Goal: Information Seeking & Learning: Find contact information

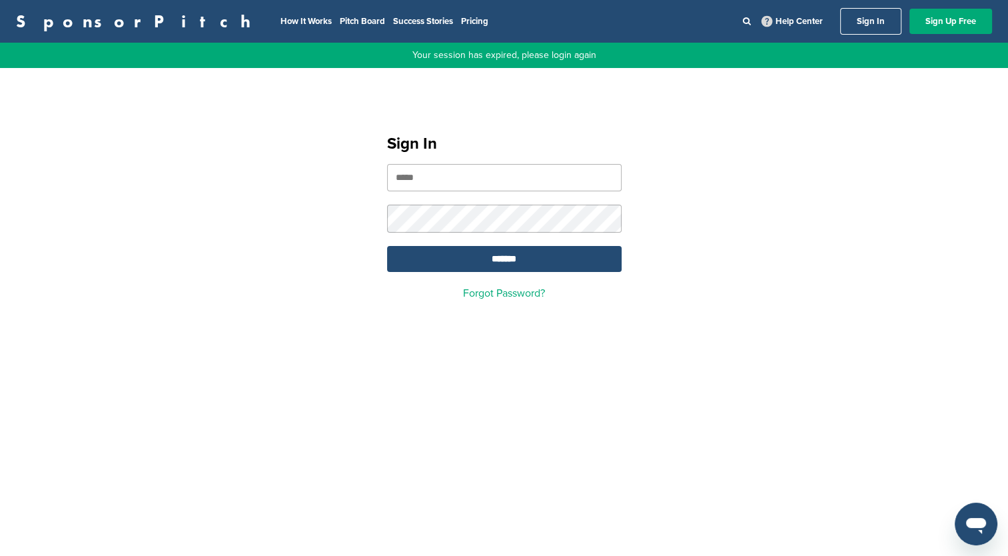
type input "**********"
click at [866, 18] on link "Sign In" at bounding box center [870, 21] width 61 height 27
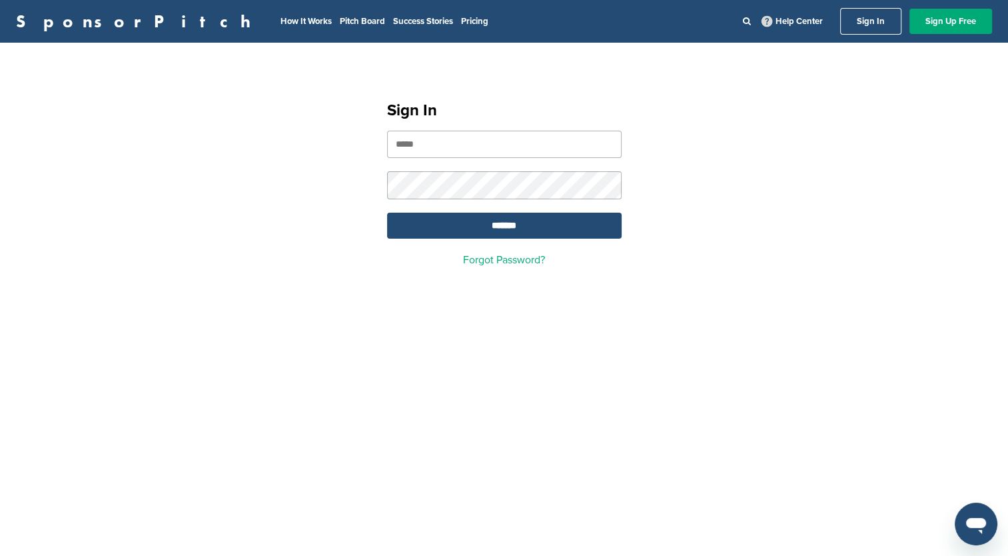
type input "**********"
click at [516, 234] on input "*******" at bounding box center [504, 226] width 235 height 26
click at [492, 236] on input "*******" at bounding box center [504, 226] width 235 height 26
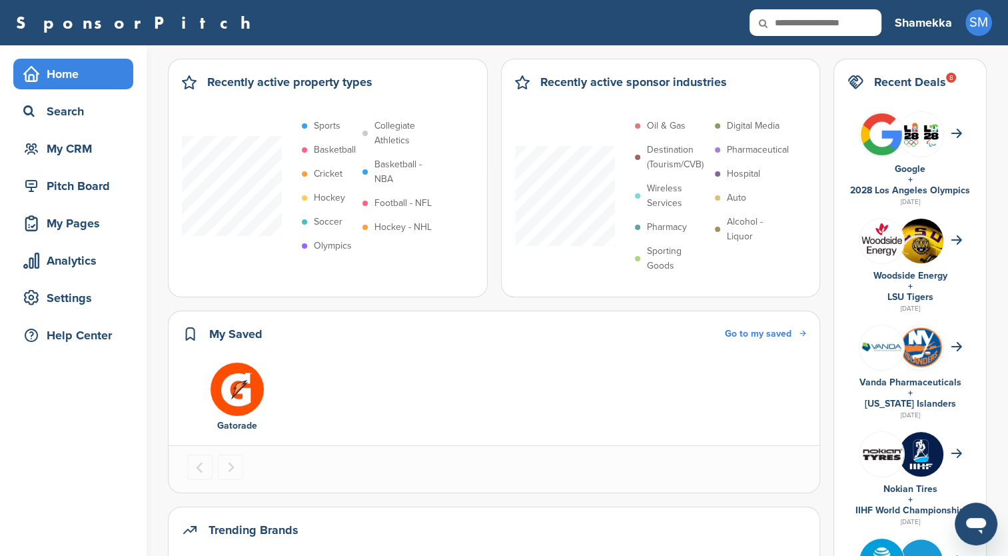
click at [81, 146] on div "My CRM" at bounding box center [76, 149] width 113 height 24
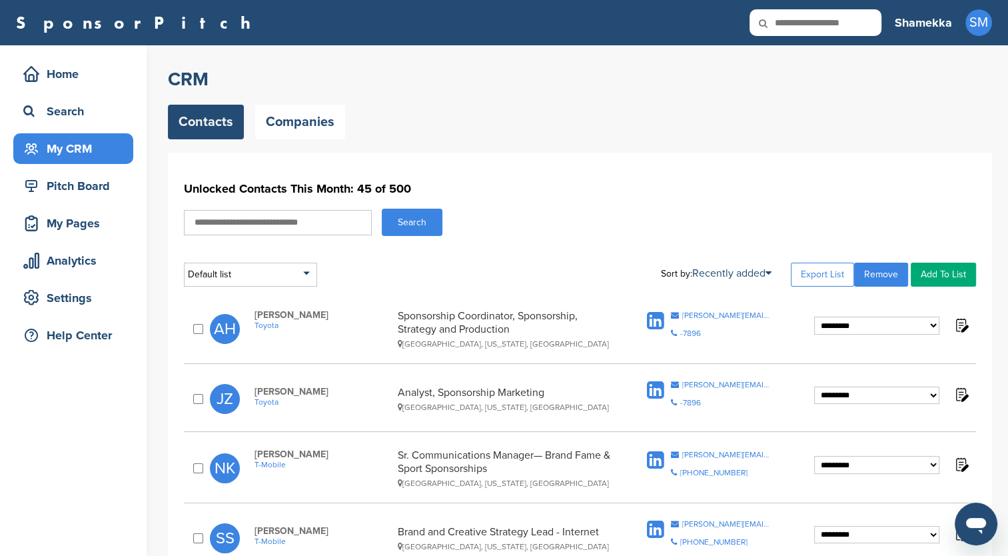
click at [71, 111] on div "Search" at bounding box center [76, 111] width 113 height 24
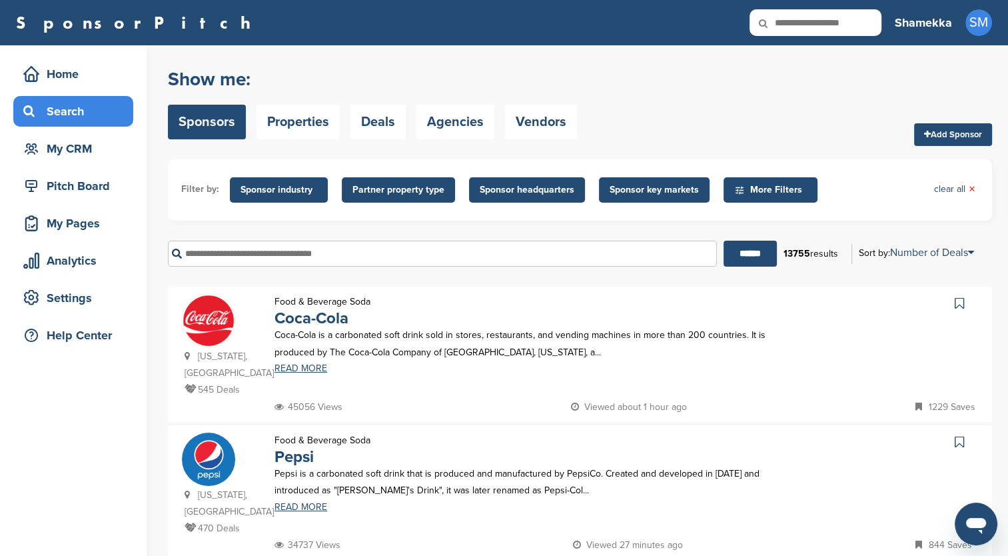
click at [289, 258] on input "text" at bounding box center [442, 254] width 549 height 26
click at [736, 255] on input "******" at bounding box center [750, 254] width 53 height 26
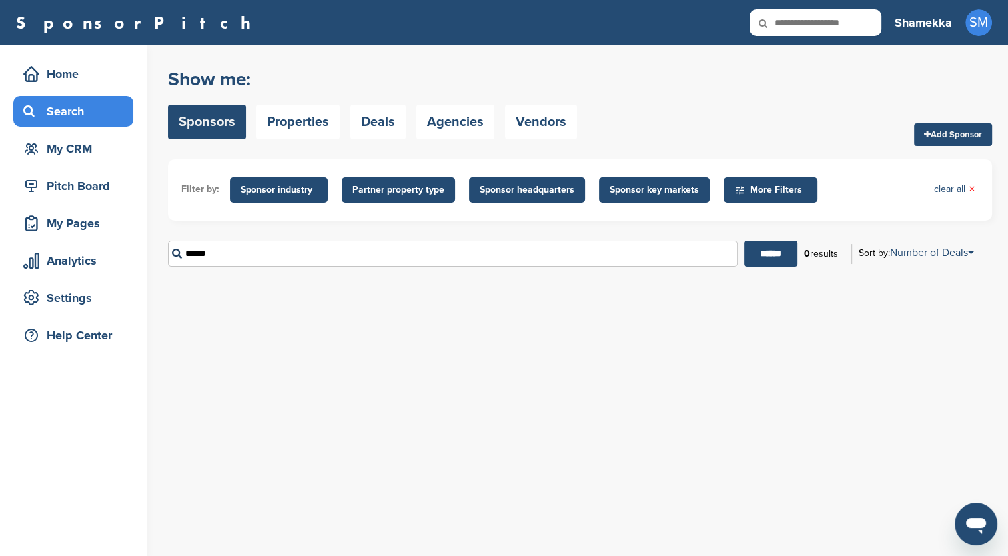
drag, startPoint x: 247, startPoint y: 257, endPoint x: 106, endPoint y: 255, distance: 140.6
click at [106, 255] on div "Home Search My CRM Pitch Board My Pages Analytics Settings Help Center You have…" at bounding box center [504, 300] width 1008 height 511
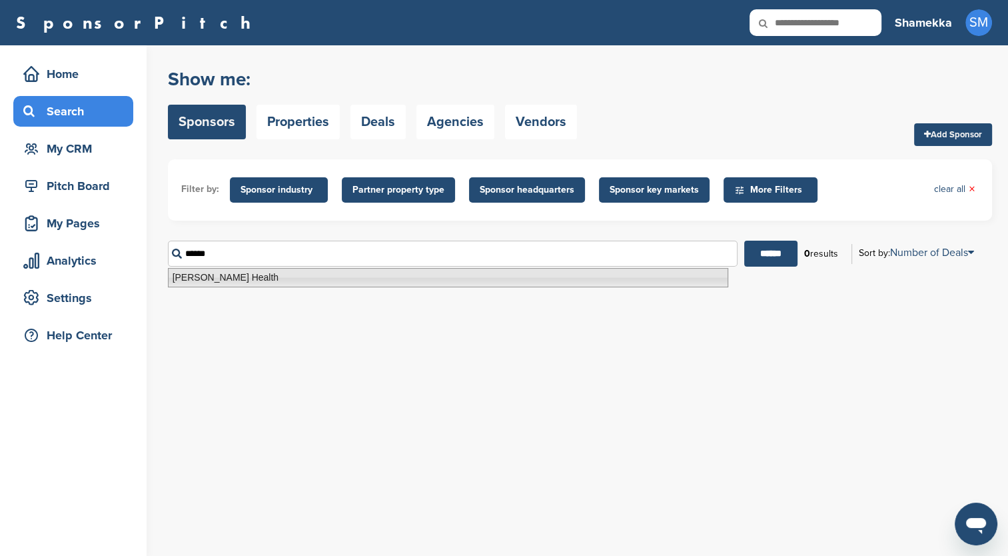
click at [263, 274] on li "Sutter Health" at bounding box center [448, 277] width 561 height 19
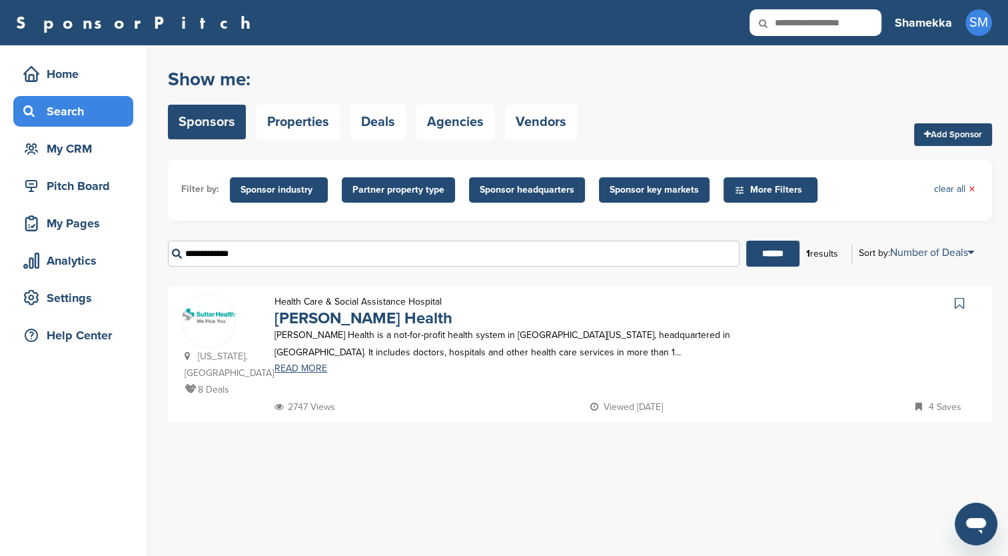
type input "**********"
click at [295, 371] on link "READ MORE" at bounding box center [531, 368] width 512 height 9
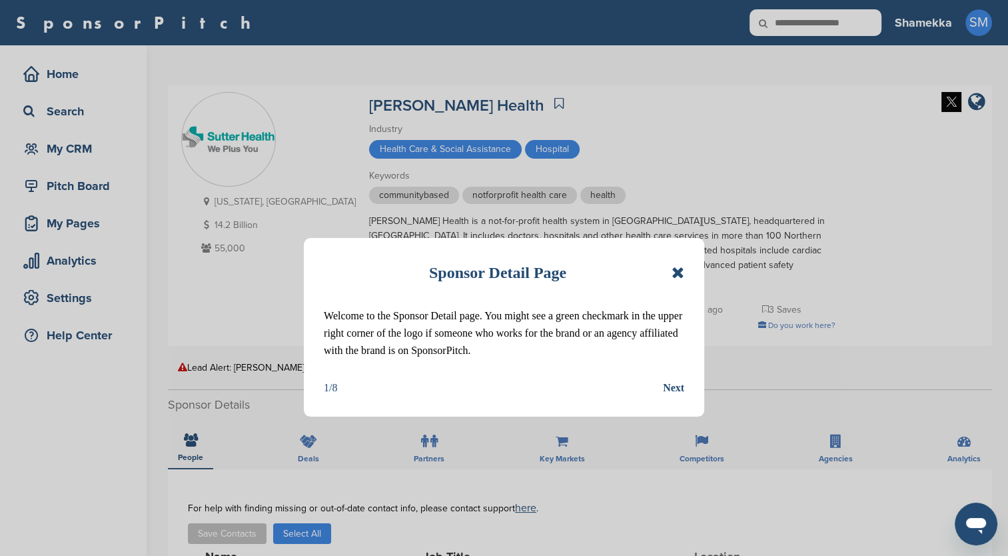
click at [680, 268] on icon at bounding box center [678, 273] width 13 height 16
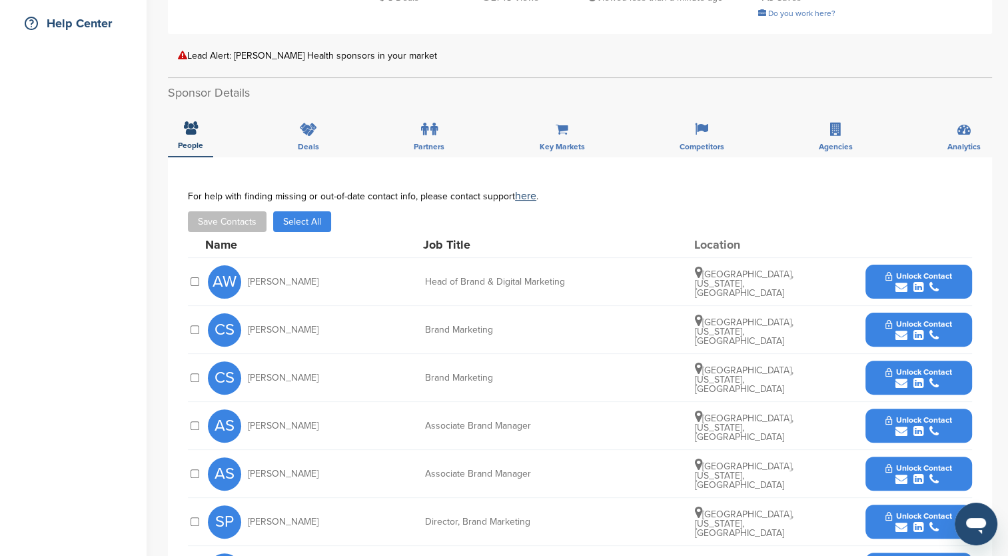
scroll to position [267, 0]
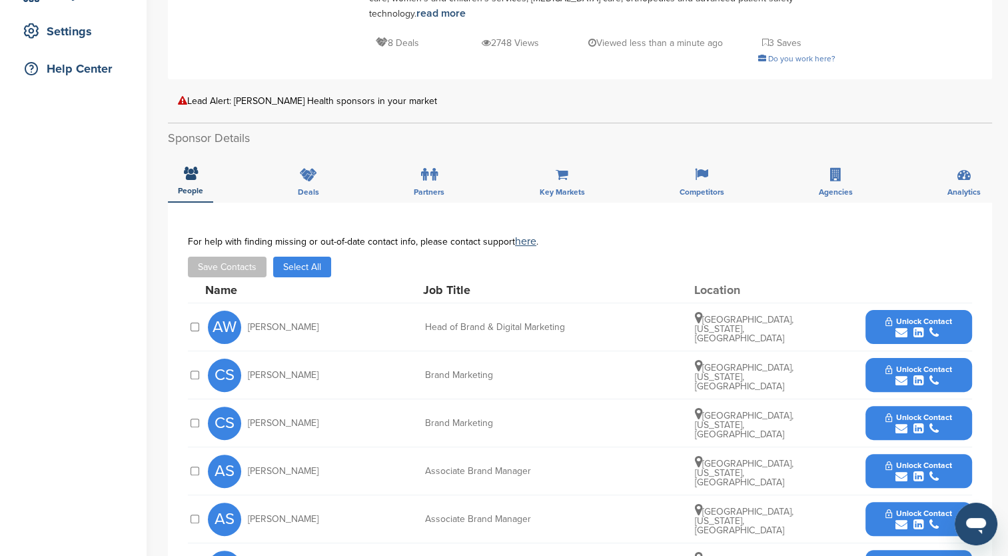
click at [889, 365] on span "Unlock Contact" at bounding box center [919, 369] width 66 height 9
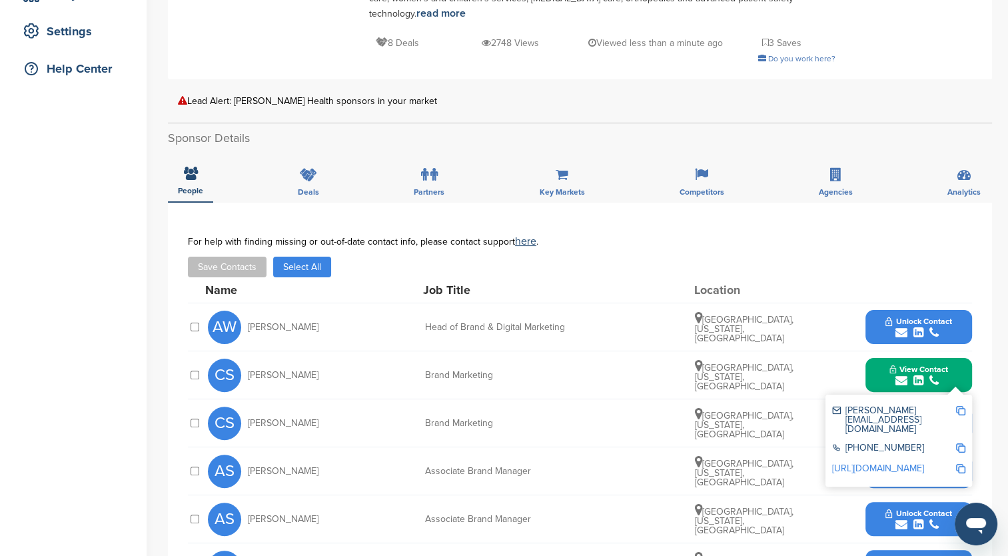
click at [906, 463] on link "http://www.linkedin.com/in/christina-szeto-69586532" at bounding box center [878, 468] width 92 height 11
click at [887, 327] on div "submit" at bounding box center [919, 333] width 66 height 13
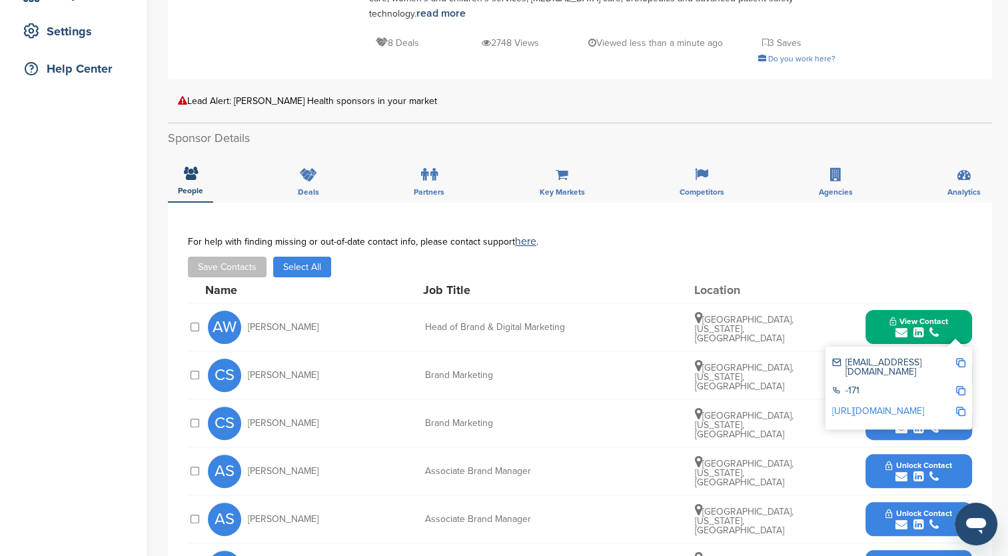
click at [889, 405] on link "http://www.linkedin.com/in/marketingexcellence" at bounding box center [878, 410] width 92 height 11
click at [959, 358] on img at bounding box center [960, 362] width 9 height 9
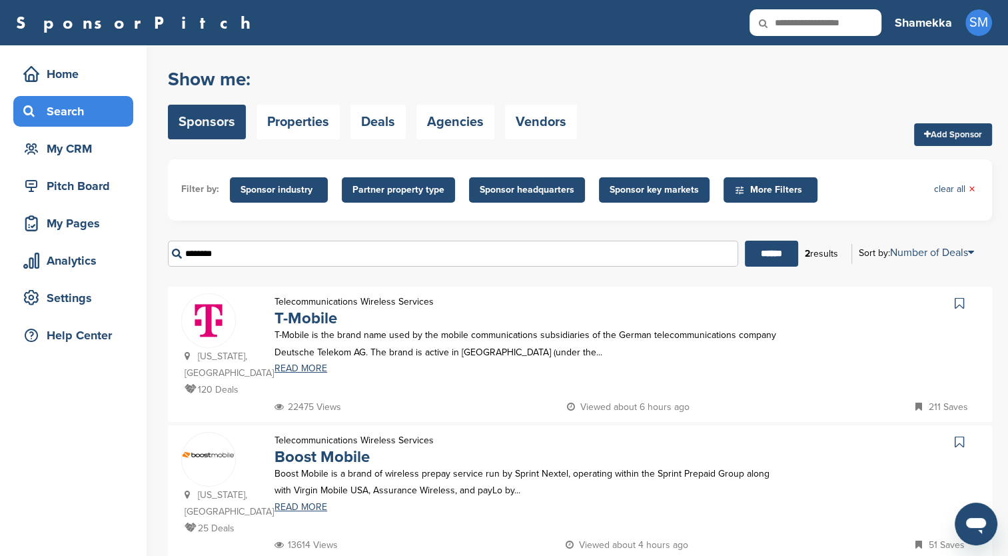
click at [397, 326] on p "T-Mobile" at bounding box center [354, 318] width 159 height 17
click at [293, 368] on link "READ MORE" at bounding box center [531, 368] width 512 height 9
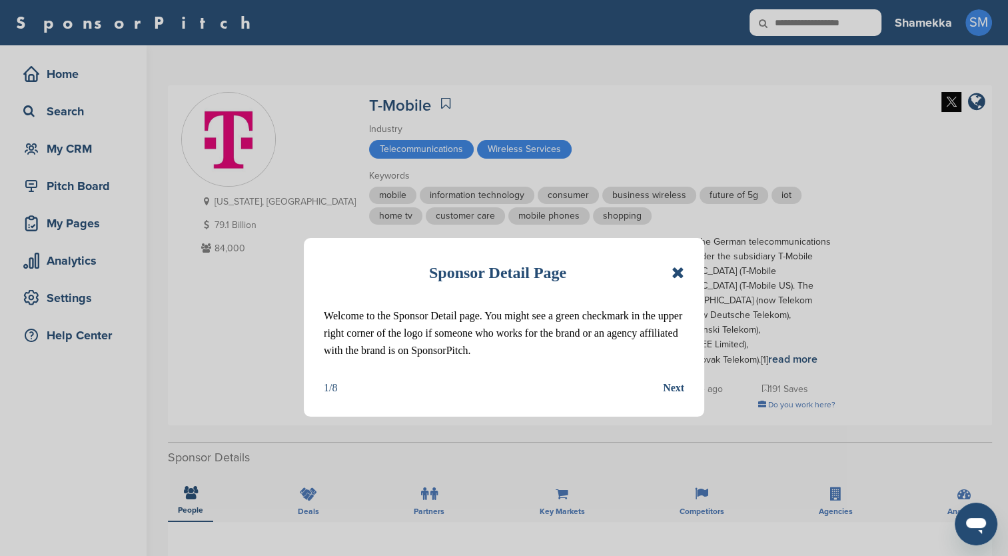
click at [672, 273] on icon at bounding box center [678, 273] width 13 height 16
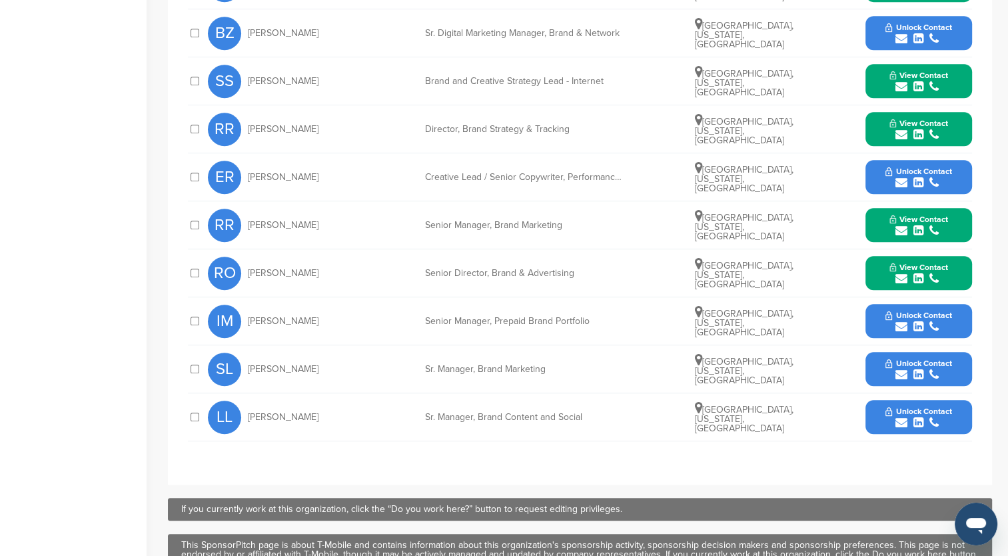
scroll to position [267, 0]
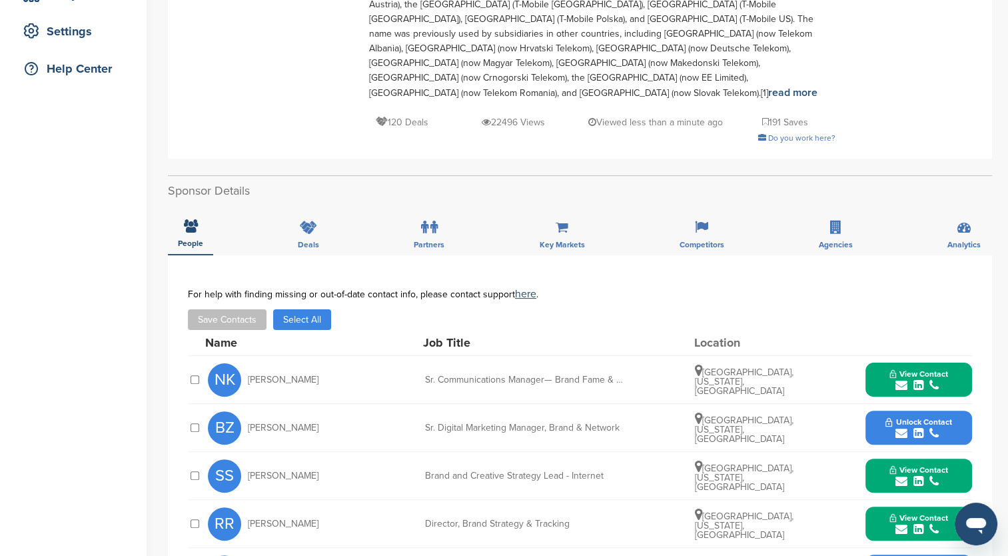
click at [896, 369] on span "View Contact" at bounding box center [919, 373] width 59 height 9
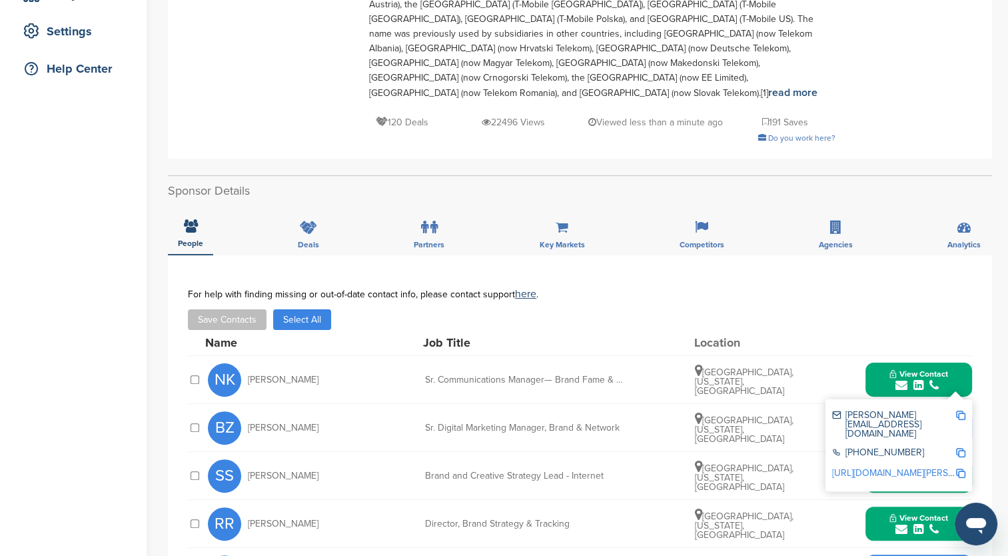
click at [892, 513] on span "View Contact" at bounding box center [919, 517] width 59 height 9
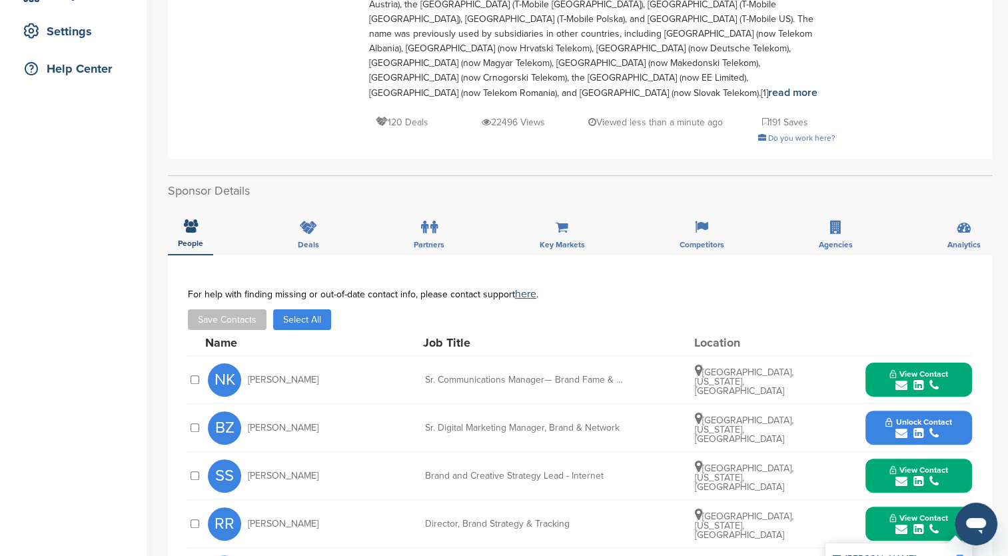
scroll to position [333, 0]
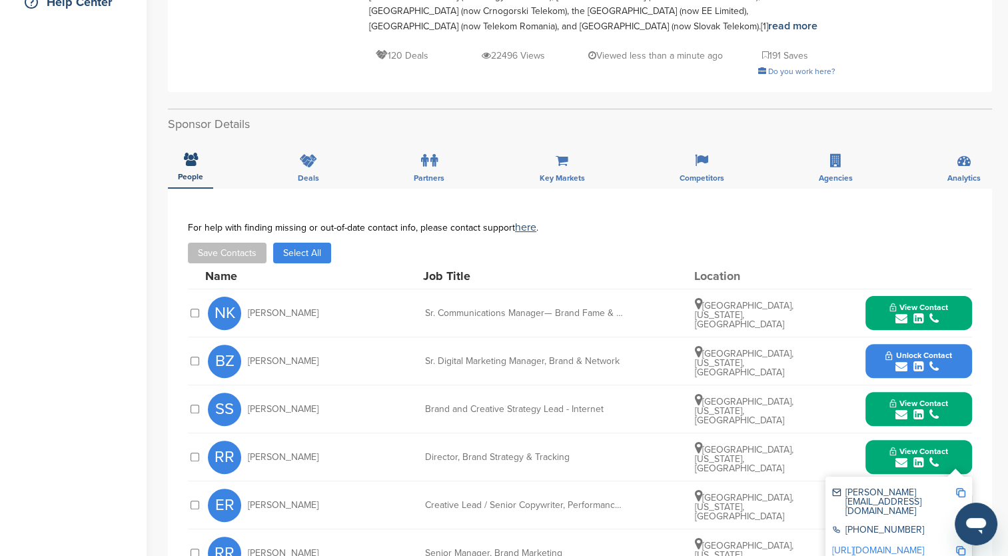
click at [917, 361] on icon "submit" at bounding box center [919, 367] width 10 height 12
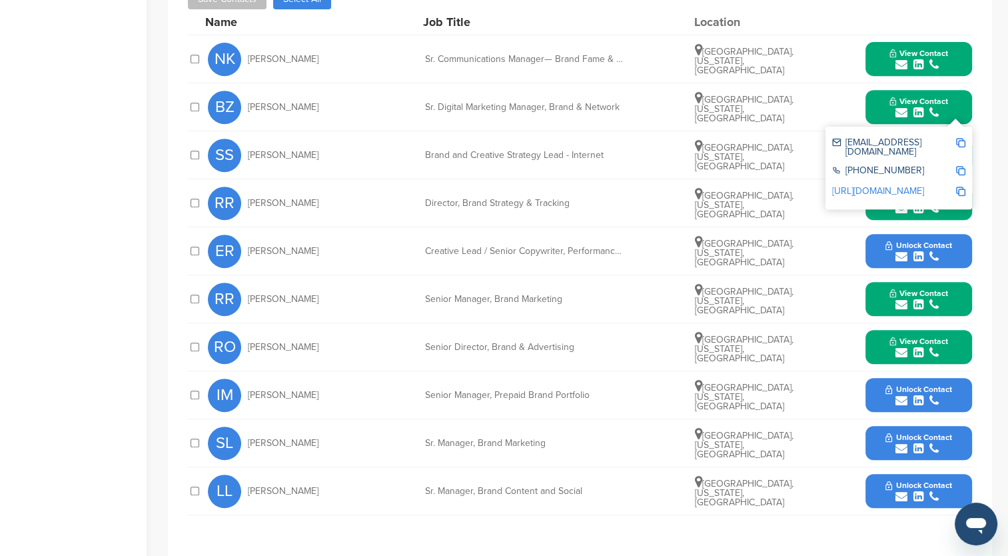
scroll to position [600, 0]
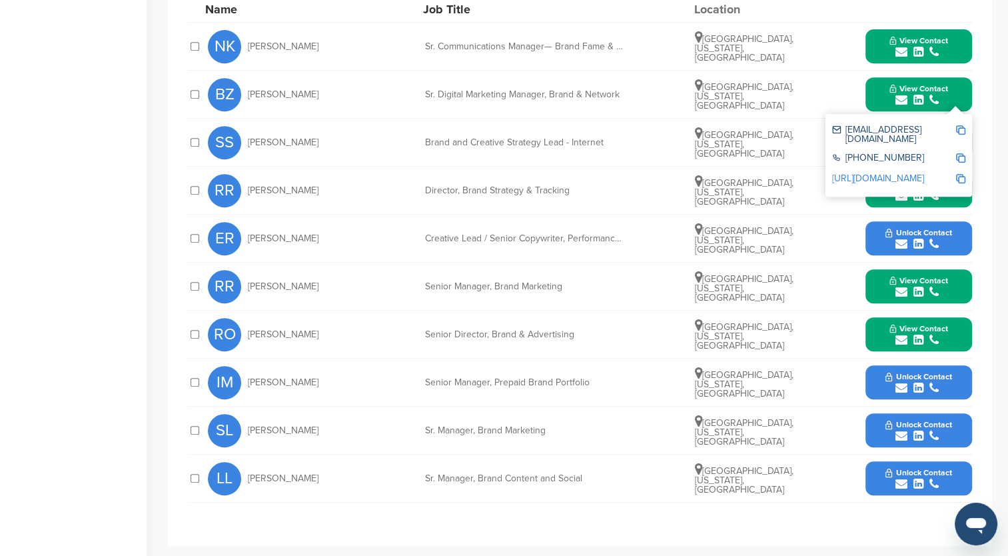
click at [884, 459] on button "Unlock Contact" at bounding box center [919, 479] width 98 height 40
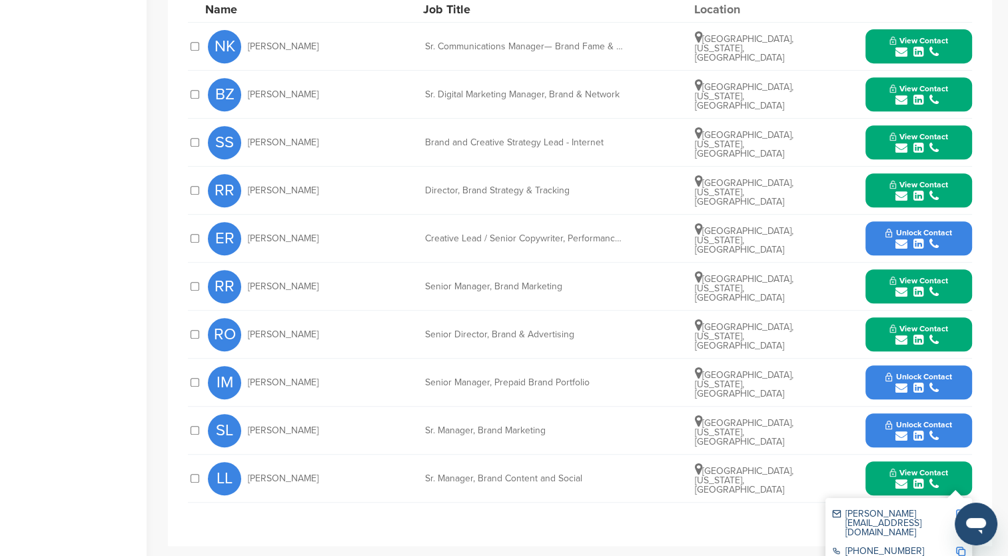
click at [960, 509] on img at bounding box center [960, 513] width 9 height 9
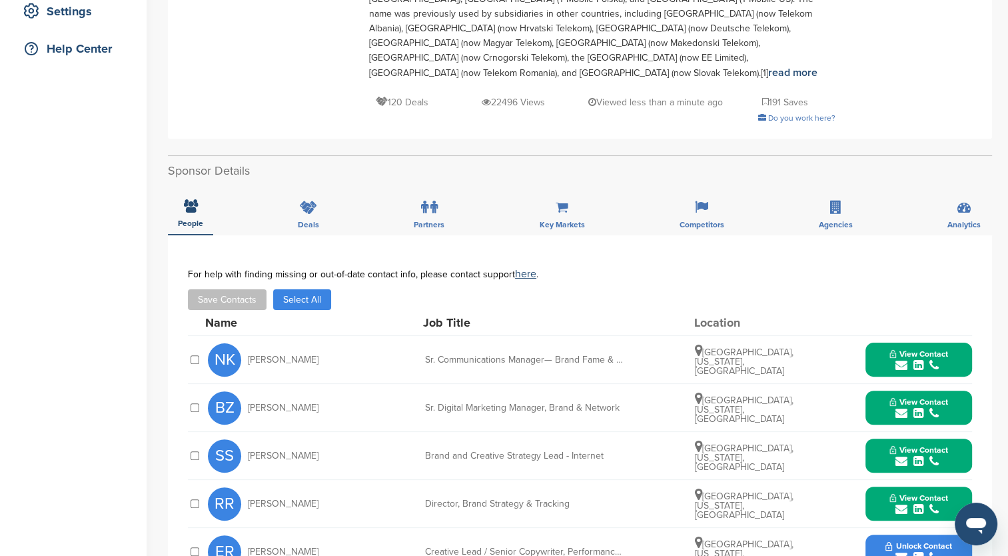
scroll to position [0, 0]
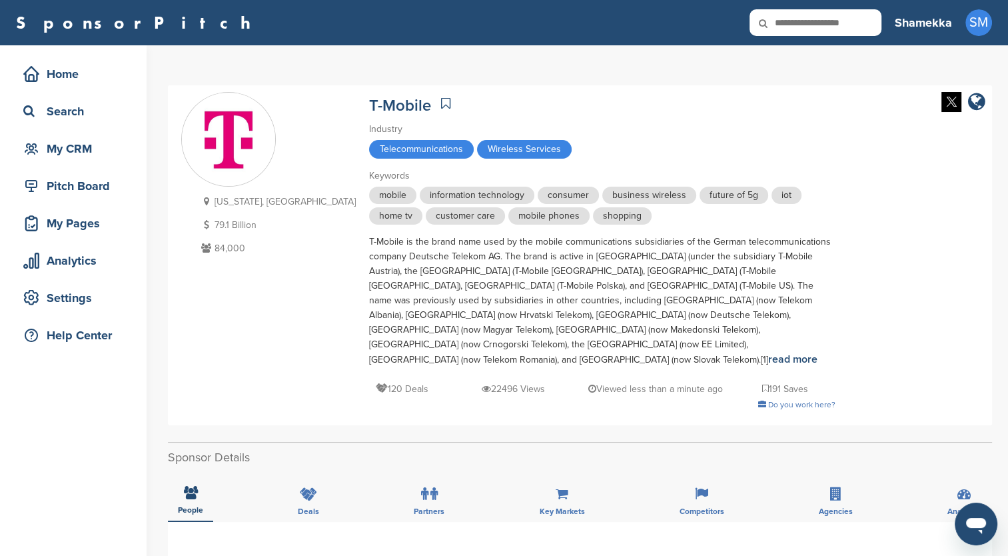
click at [71, 113] on div "Search" at bounding box center [76, 111] width 113 height 24
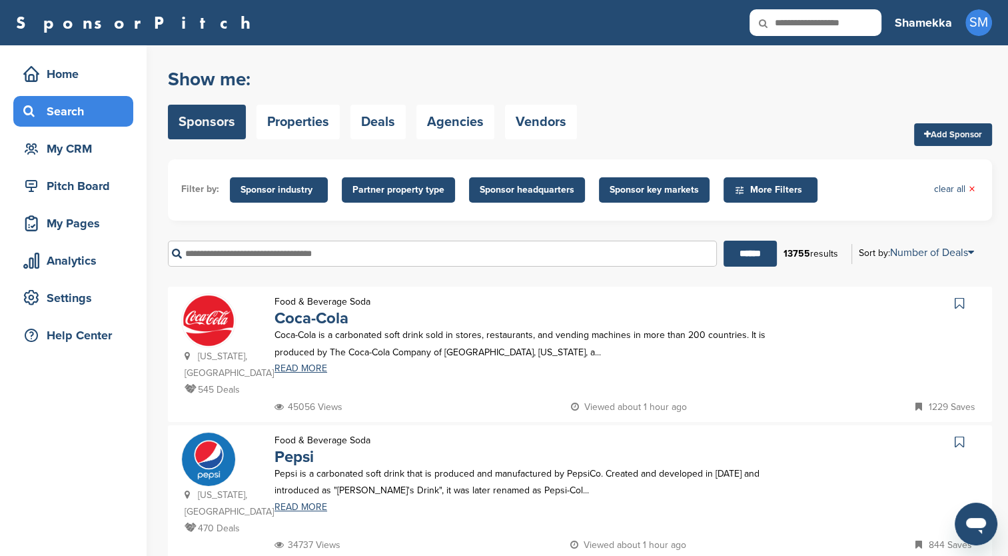
click at [301, 257] on input "text" at bounding box center [442, 254] width 549 height 26
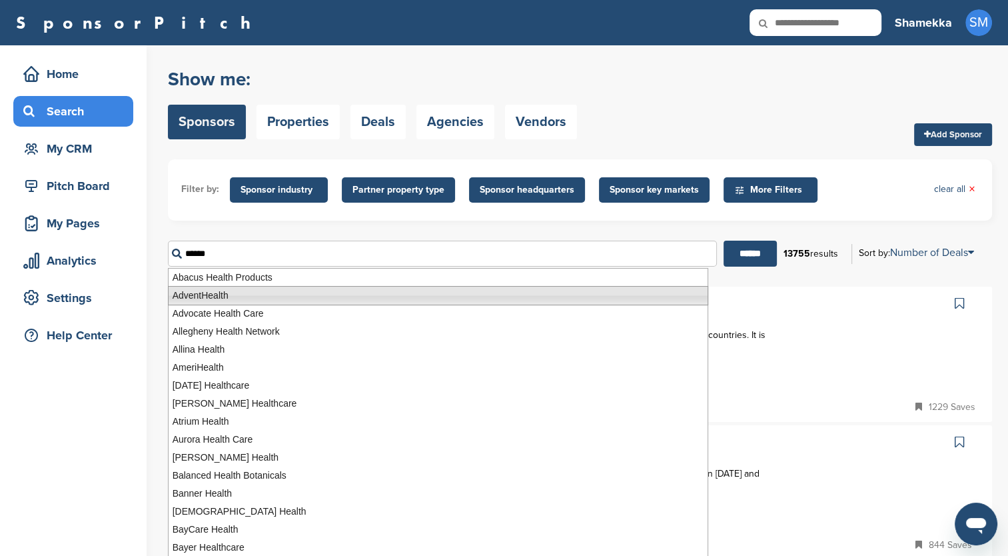
click at [301, 289] on li "AdventHealth" at bounding box center [438, 295] width 541 height 19
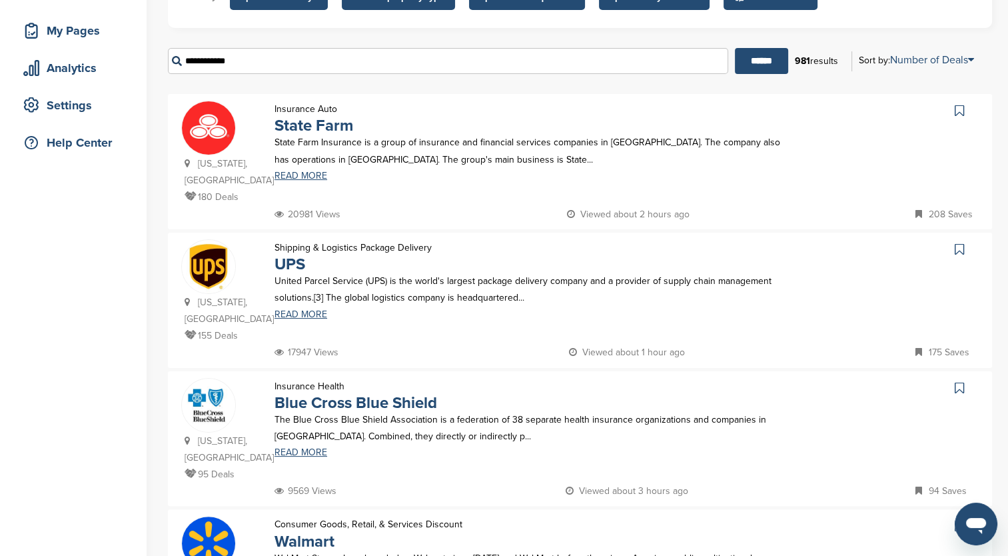
scroll to position [200, 0]
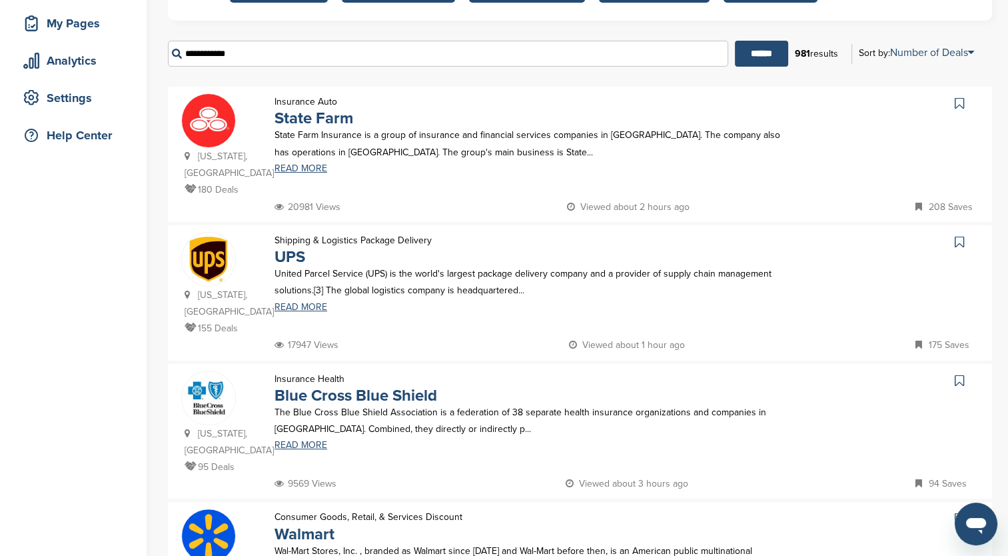
type input "**********"
click at [293, 441] on link "READ MORE" at bounding box center [531, 445] width 512 height 9
click at [297, 247] on link "UPS" at bounding box center [290, 256] width 31 height 19
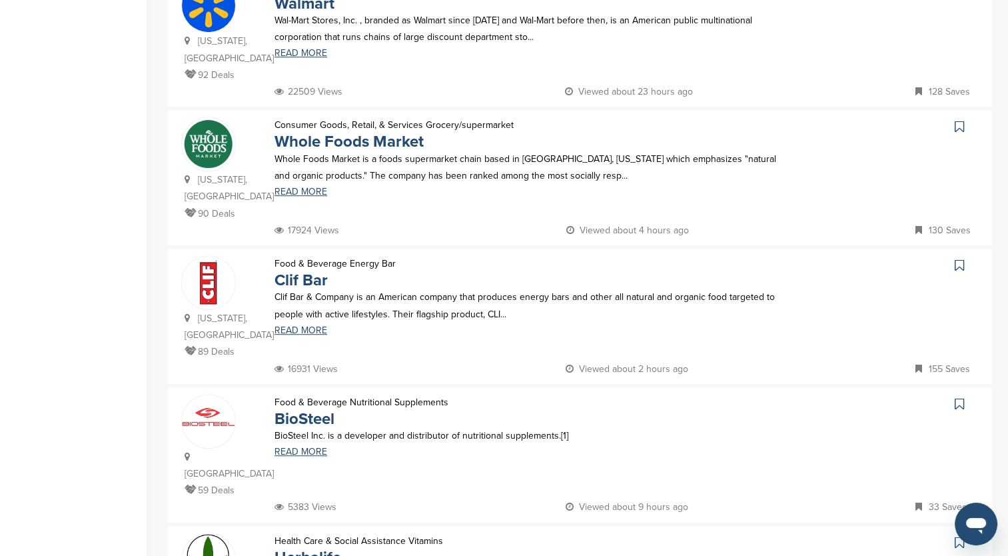
scroll to position [733, 0]
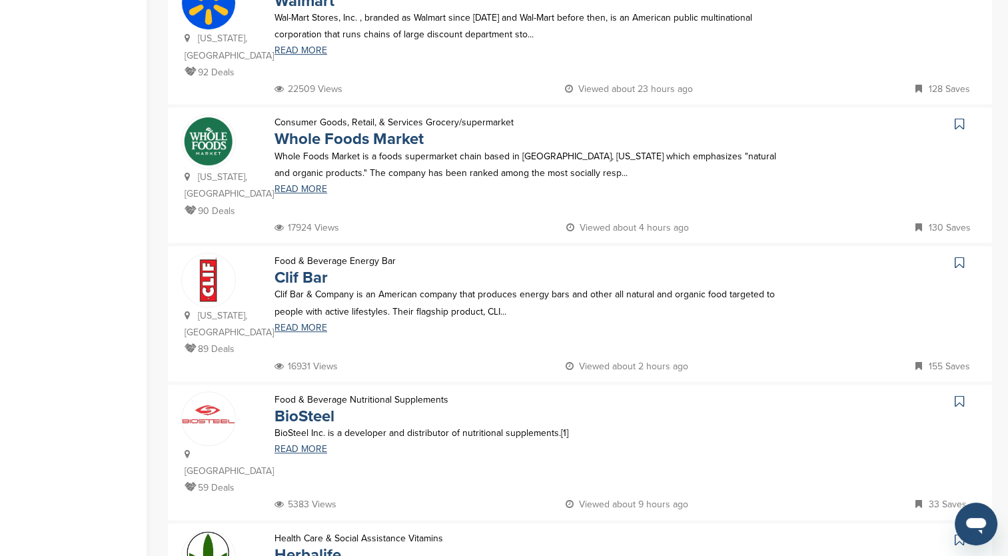
click at [284, 129] on link "Whole Foods Market" at bounding box center [349, 138] width 149 height 19
click at [303, 323] on link "READ MORE" at bounding box center [531, 327] width 512 height 9
click at [223, 405] on img at bounding box center [208, 414] width 53 height 19
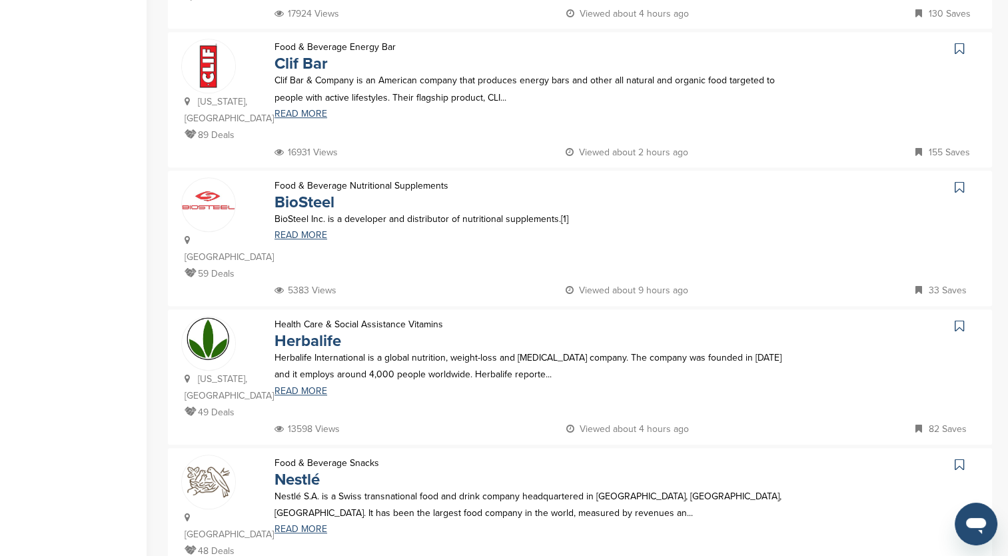
scroll to position [1000, 0]
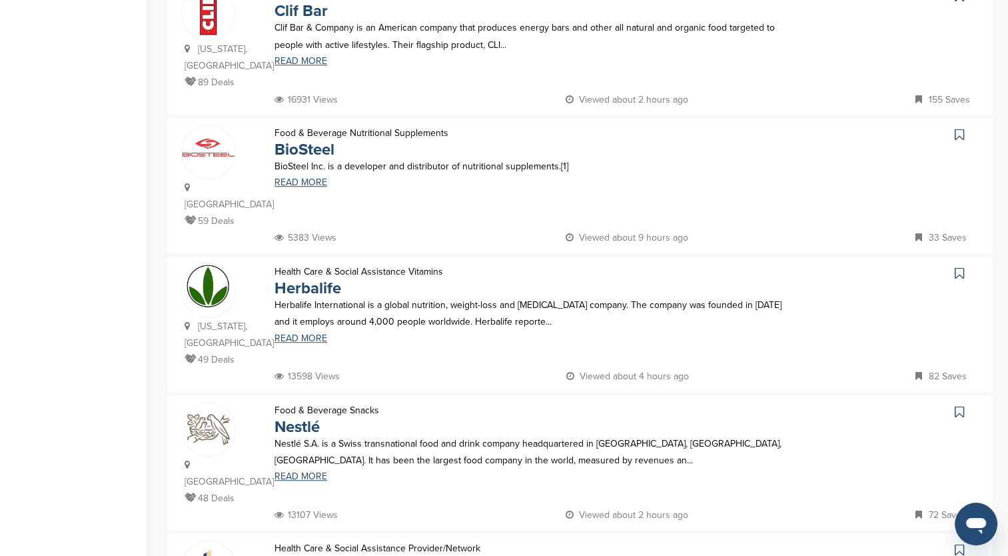
click at [448, 472] on link "READ MORE" at bounding box center [531, 476] width 512 height 9
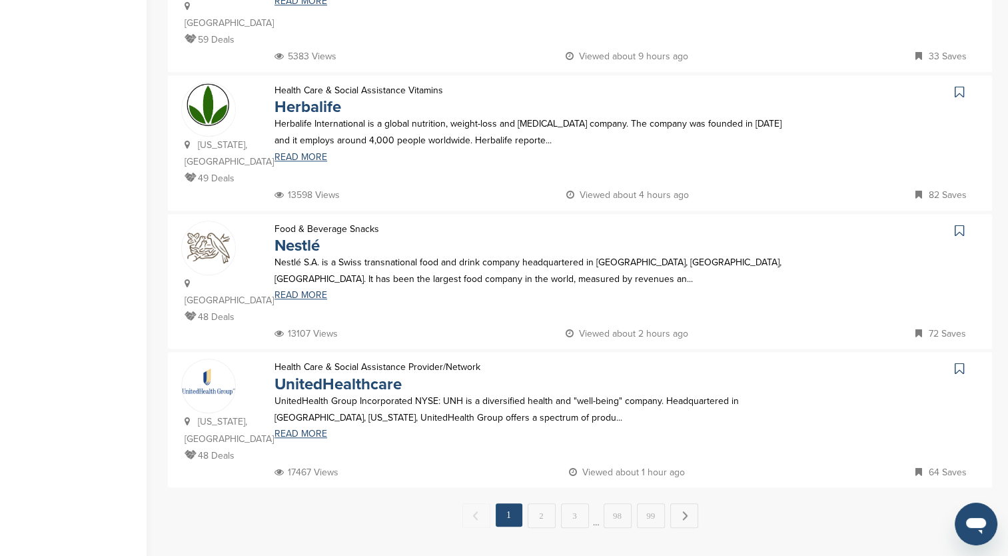
scroll to position [1200, 0]
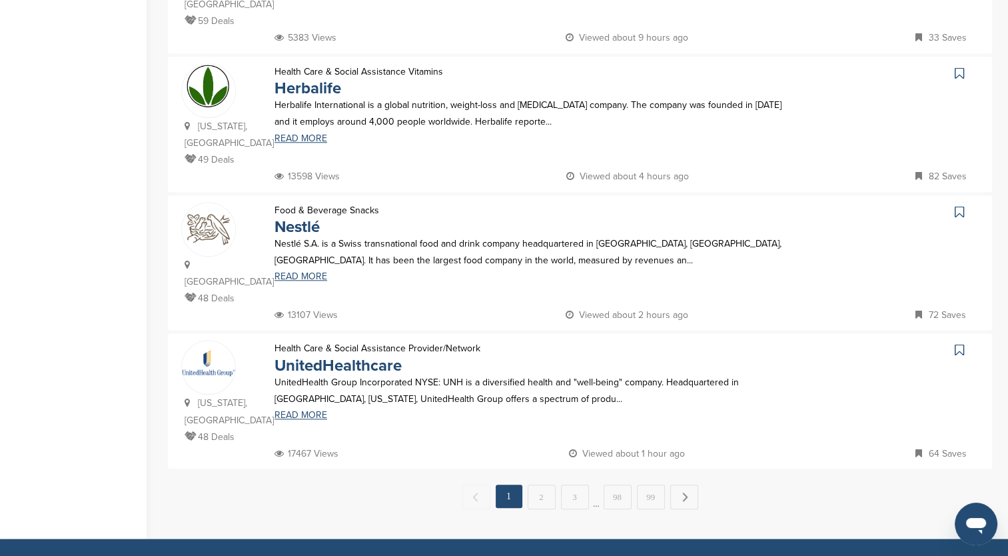
click at [304, 356] on link "UnitedHealthcare" at bounding box center [338, 365] width 127 height 19
click at [543, 485] on link "2" at bounding box center [542, 497] width 28 height 25
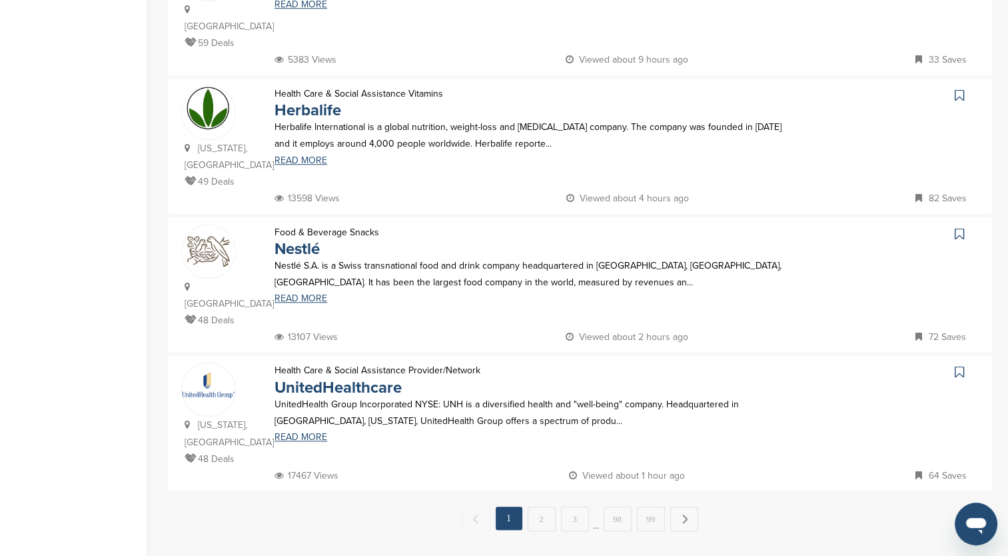
scroll to position [0, 0]
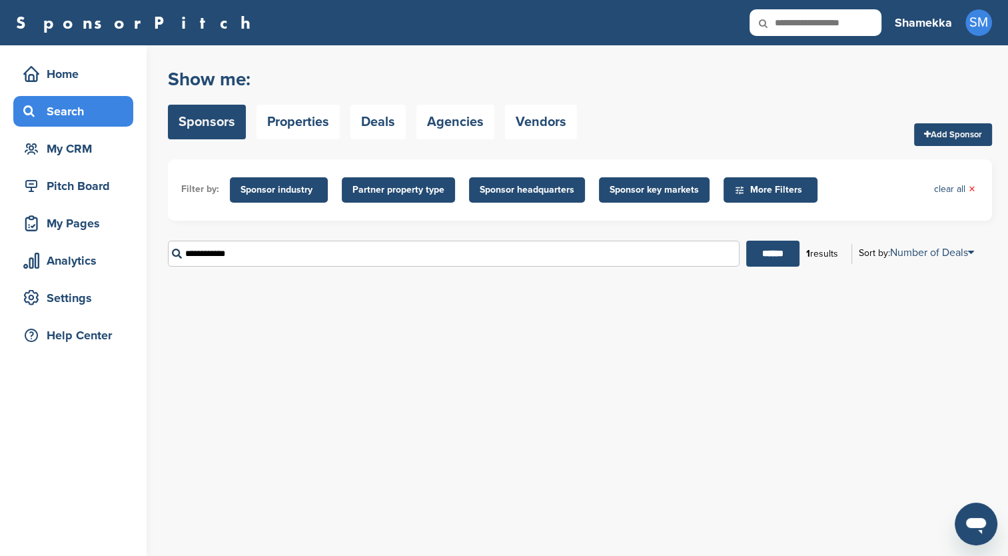
click at [72, 191] on div "Pitch Board" at bounding box center [76, 186] width 113 height 24
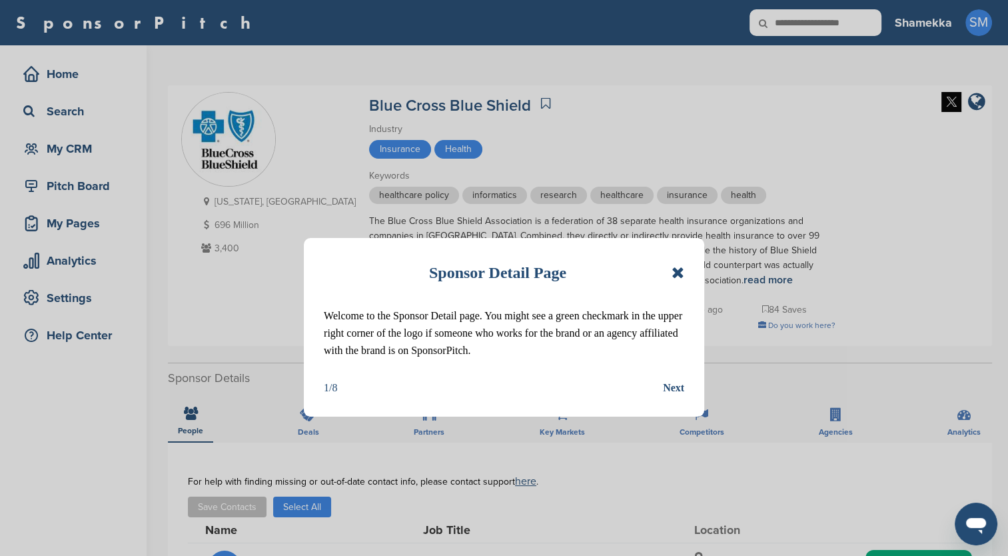
click at [675, 267] on icon at bounding box center [678, 273] width 13 height 16
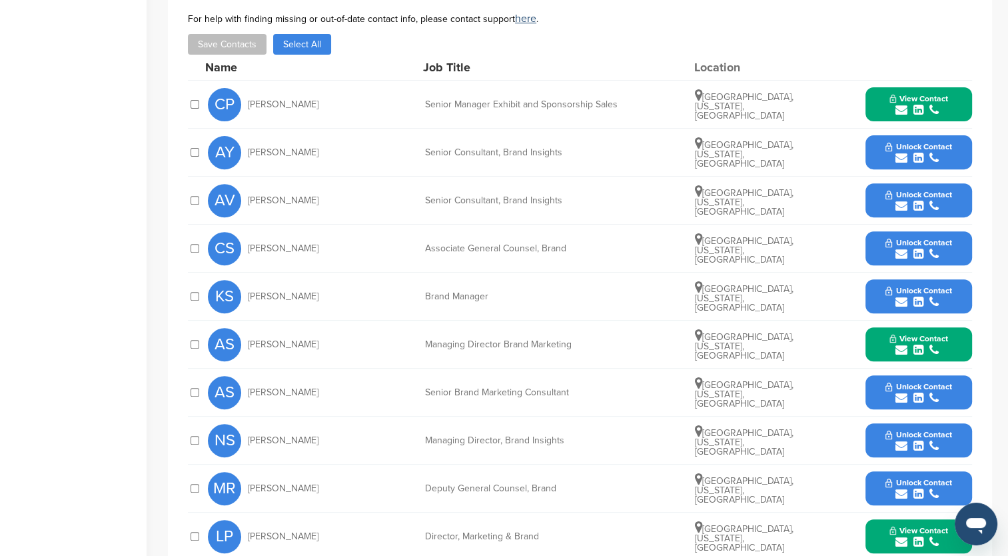
scroll to position [400, 0]
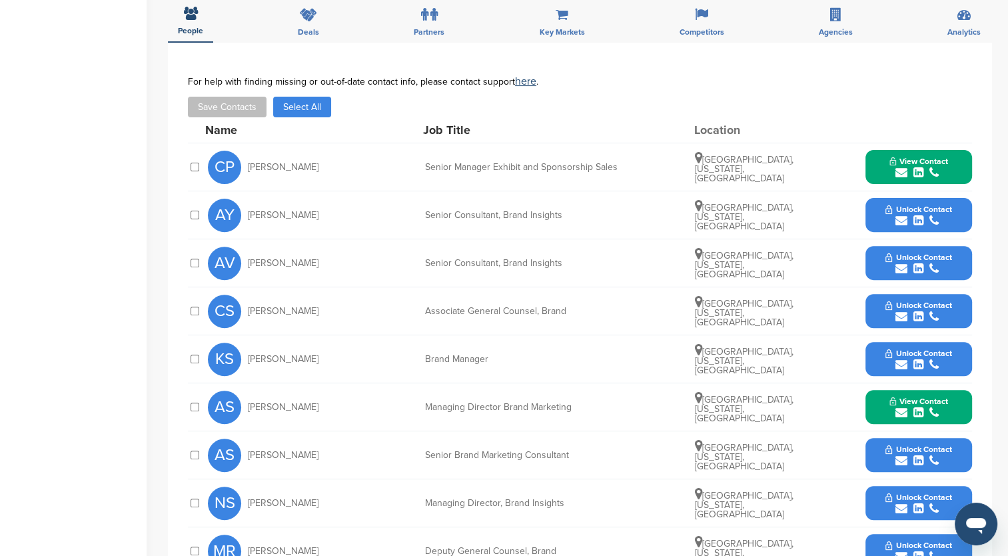
click at [877, 404] on button "View Contact" at bounding box center [919, 407] width 91 height 40
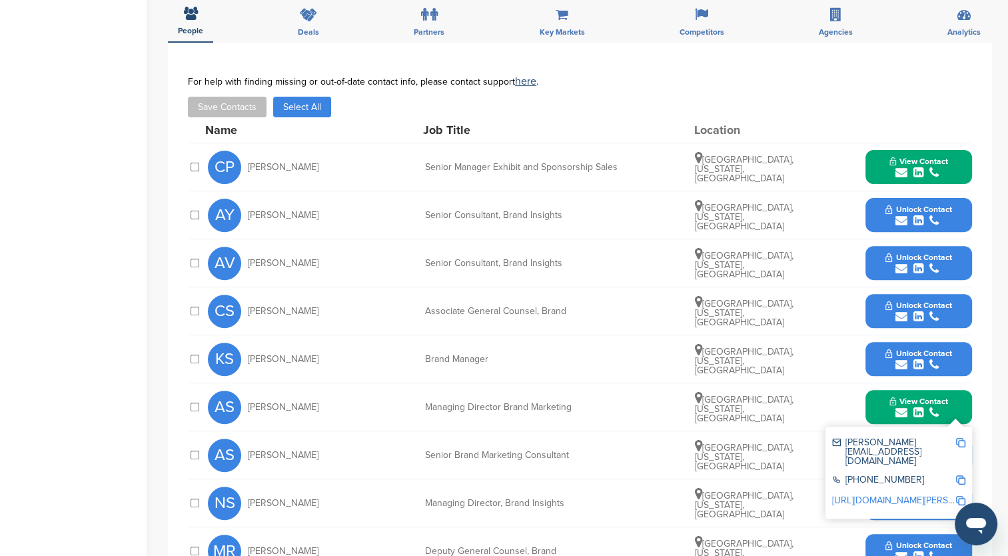
click at [962, 439] on img at bounding box center [960, 442] width 9 height 9
click at [906, 495] on link "[URL][DOMAIN_NAME][PERSON_NAME]" at bounding box center [913, 500] width 163 height 11
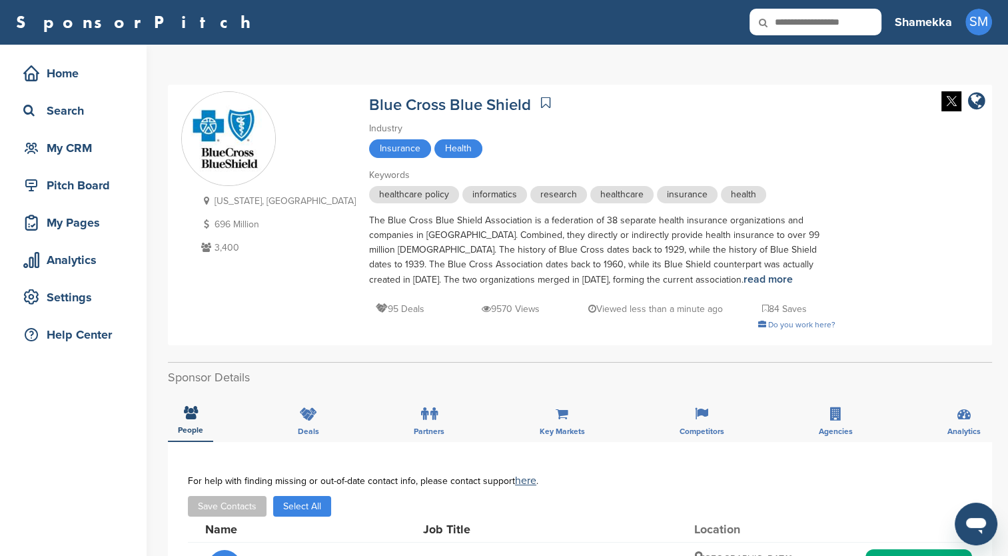
scroll to position [0, 0]
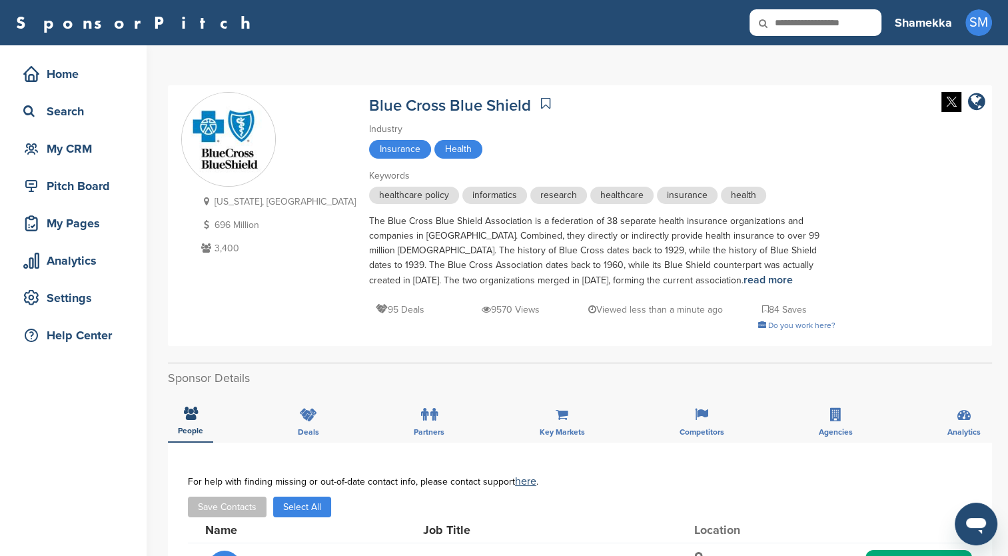
drag, startPoint x: 389, startPoint y: 15, endPoint x: 373, endPoint y: -1, distance: 22.2
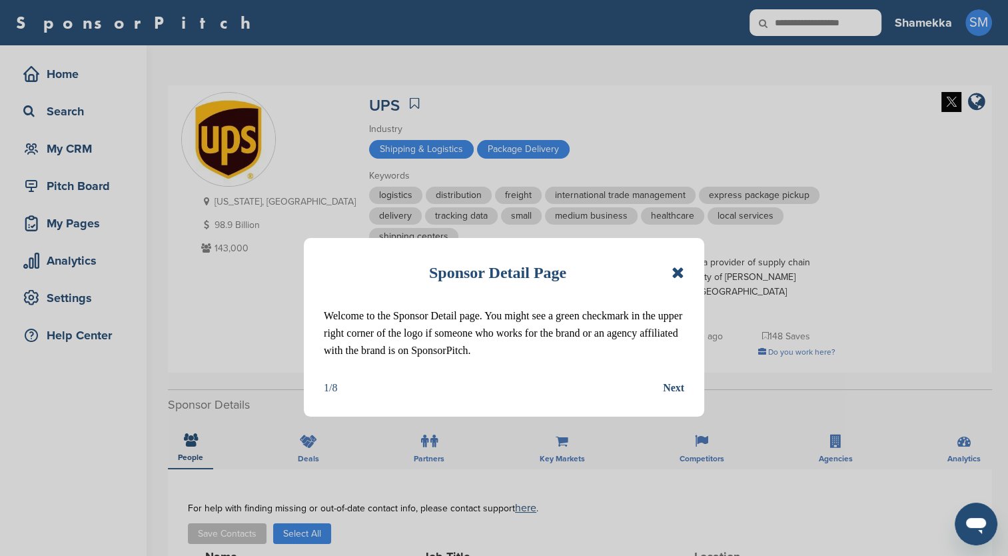
click at [674, 273] on icon at bounding box center [678, 273] width 13 height 16
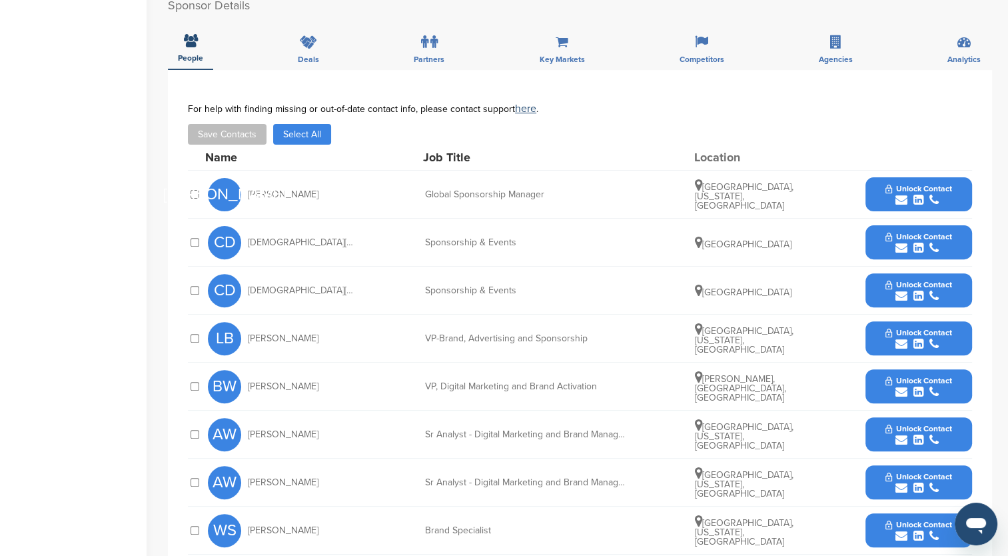
scroll to position [400, 0]
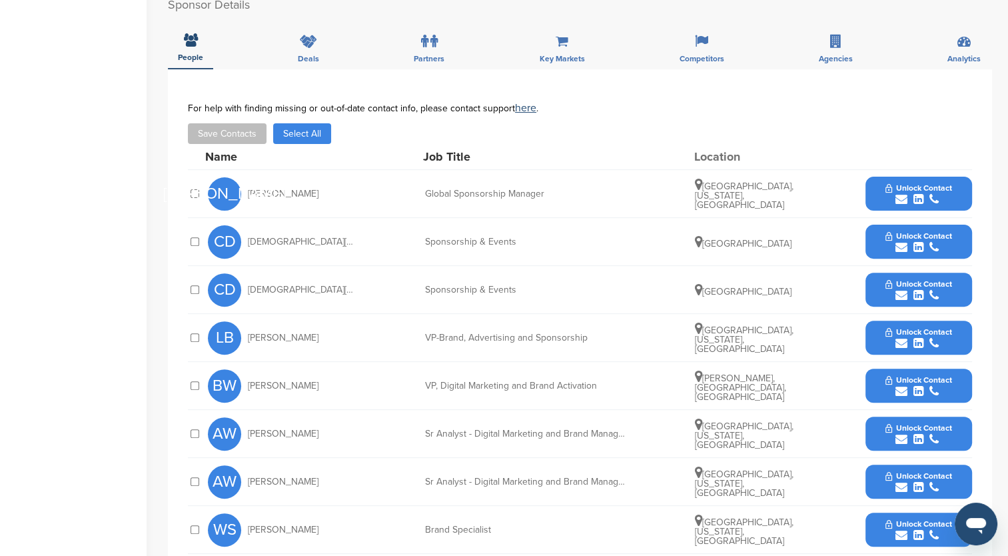
click at [917, 183] on span "Unlock Contact" at bounding box center [919, 187] width 66 height 9
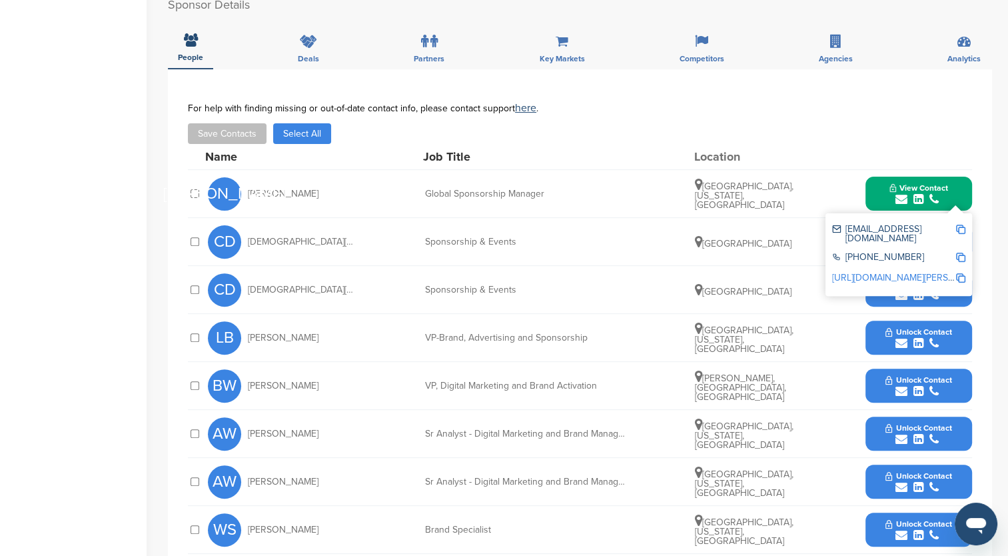
click at [876, 272] on link "[URL][DOMAIN_NAME][PERSON_NAME]" at bounding box center [913, 277] width 163 height 11
click at [960, 225] on img at bounding box center [960, 229] width 9 height 9
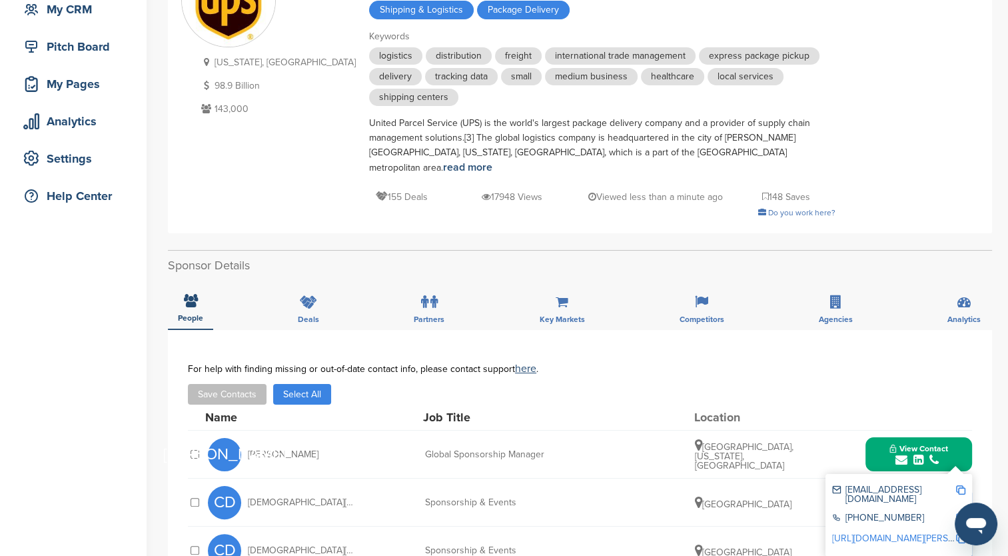
scroll to position [0, 0]
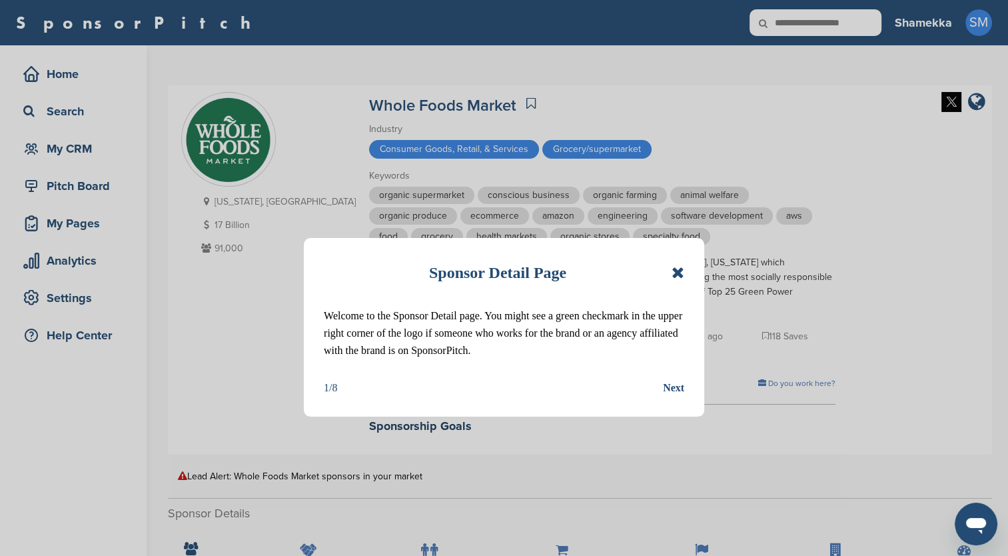
click at [673, 271] on icon at bounding box center [678, 273] width 13 height 16
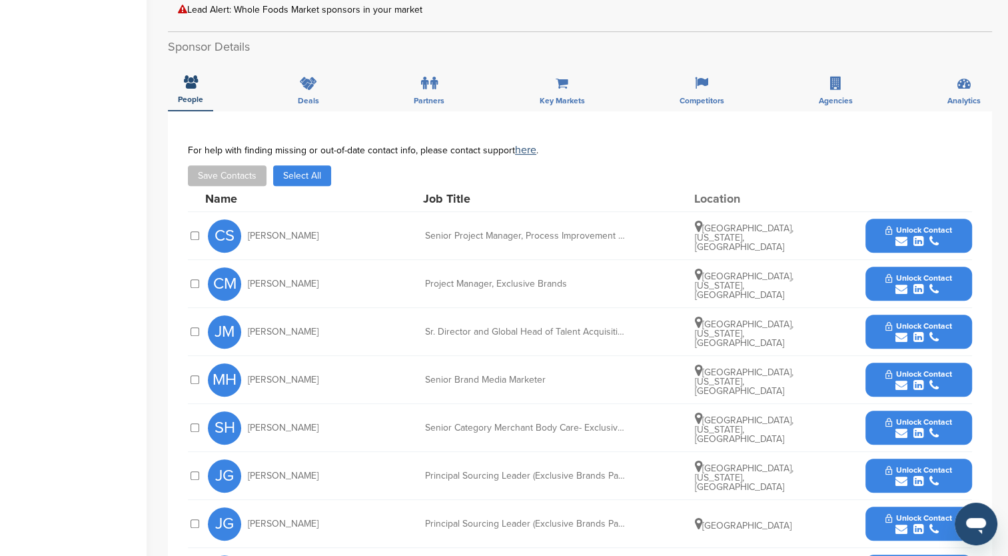
scroll to position [667, 0]
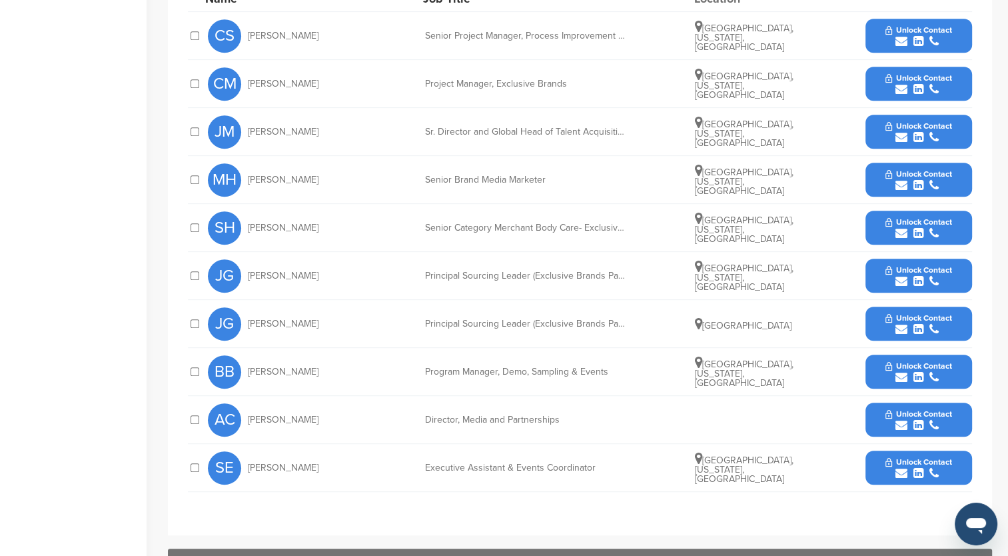
click at [882, 400] on button "Unlock Contact" at bounding box center [919, 420] width 98 height 40
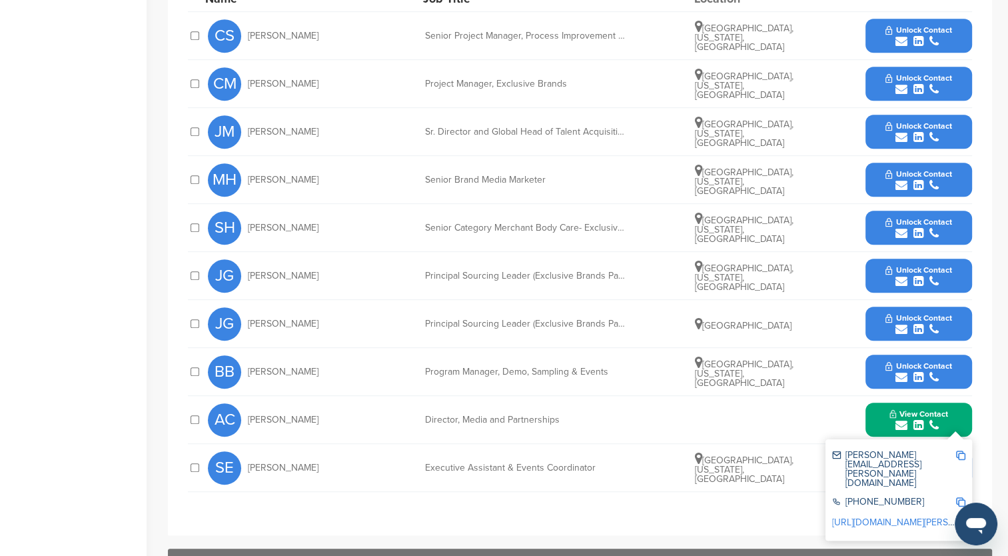
click at [925, 517] on link "[URL][DOMAIN_NAME][PERSON_NAME]" at bounding box center [913, 522] width 163 height 11
click at [962, 451] on img at bounding box center [960, 455] width 9 height 9
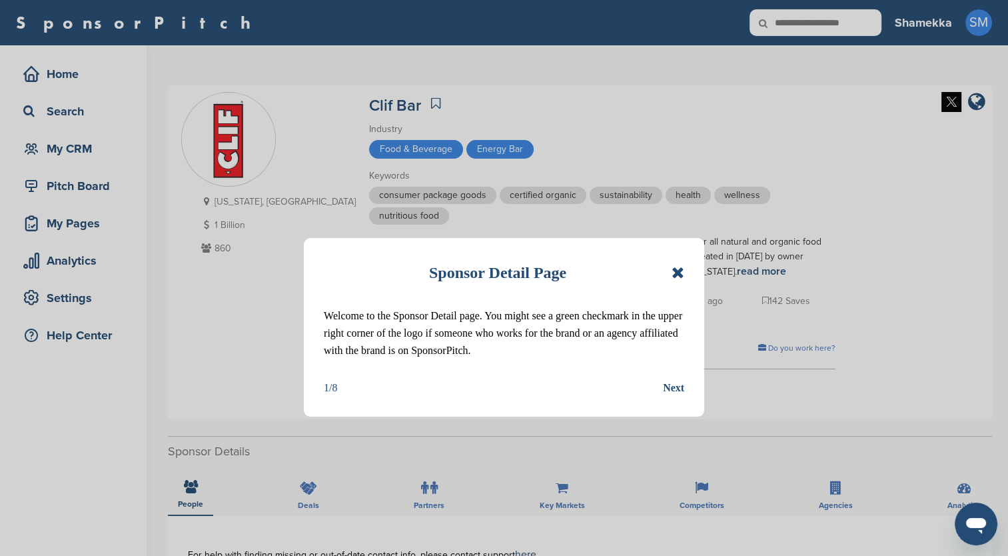
click at [679, 270] on icon at bounding box center [678, 273] width 13 height 16
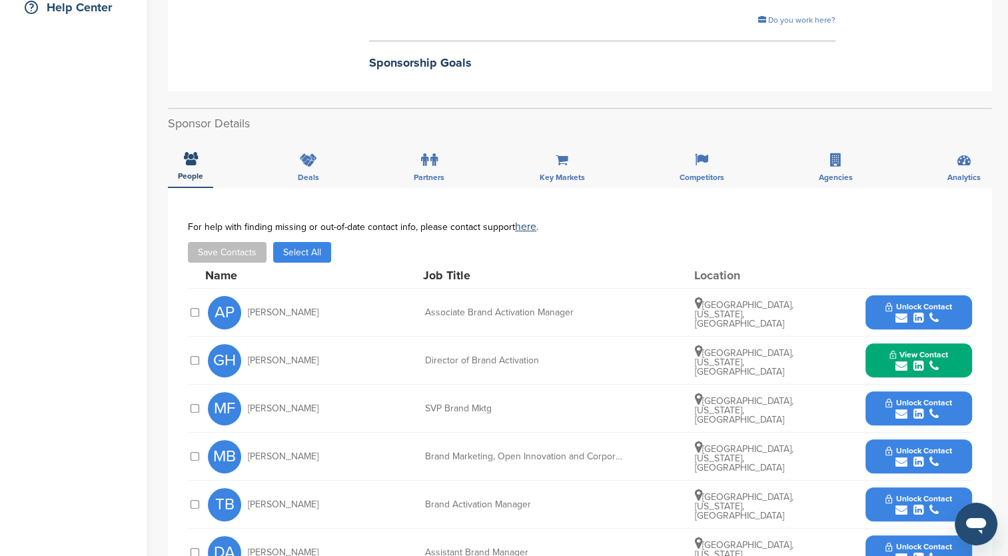
scroll to position [333, 0]
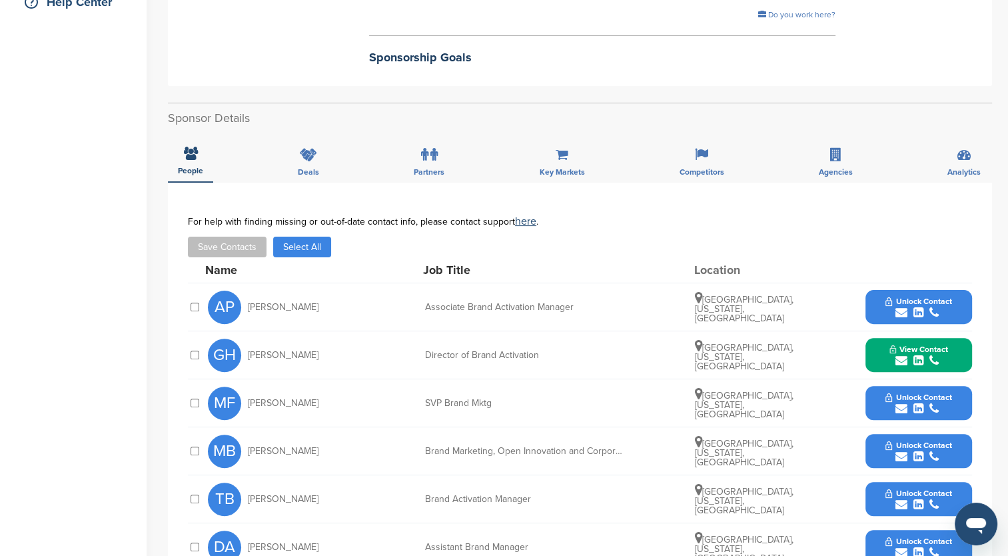
click at [877, 295] on button "Unlock Contact" at bounding box center [919, 307] width 98 height 40
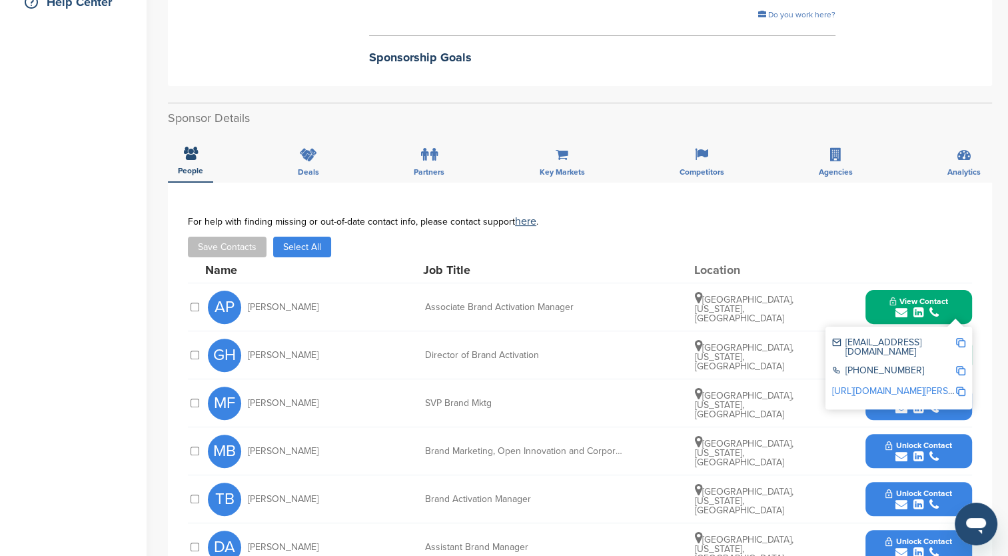
click at [914, 385] on link "http://www.linkedin.com/in/alaina-perkins-1aa15499" at bounding box center [913, 390] width 163 height 11
click at [857, 219] on div "For help with finding missing or out-of-date contact info, please contact suppo…" at bounding box center [580, 221] width 784 height 11
click at [992, 292] on div "Sponsor Detail Page Welcome to the Sponsor Detail page. You might see a green c…" at bounding box center [588, 319] width 840 height 1214
click at [834, 431] on div "MB Mirek Boruta Brand Marketing, Open Innovation and Corporate Strategy Lead Sa…" at bounding box center [590, 450] width 764 height 47
click at [837, 412] on div "MF Michelle Ferguson SVP Brand Mktg Berkeley, California, United States Unlock …" at bounding box center [590, 402] width 764 height 47
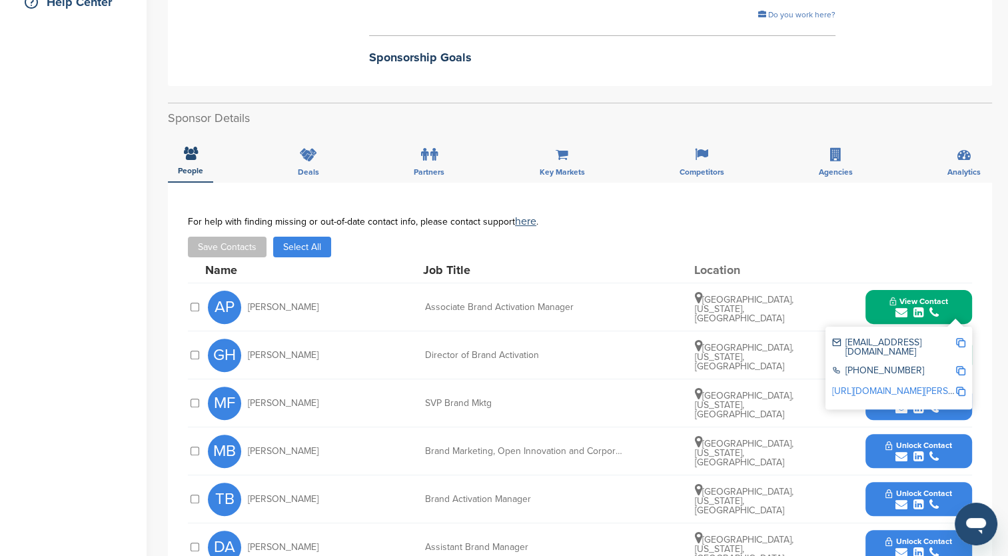
click at [870, 412] on button "Unlock Contact" at bounding box center [919, 403] width 98 height 40
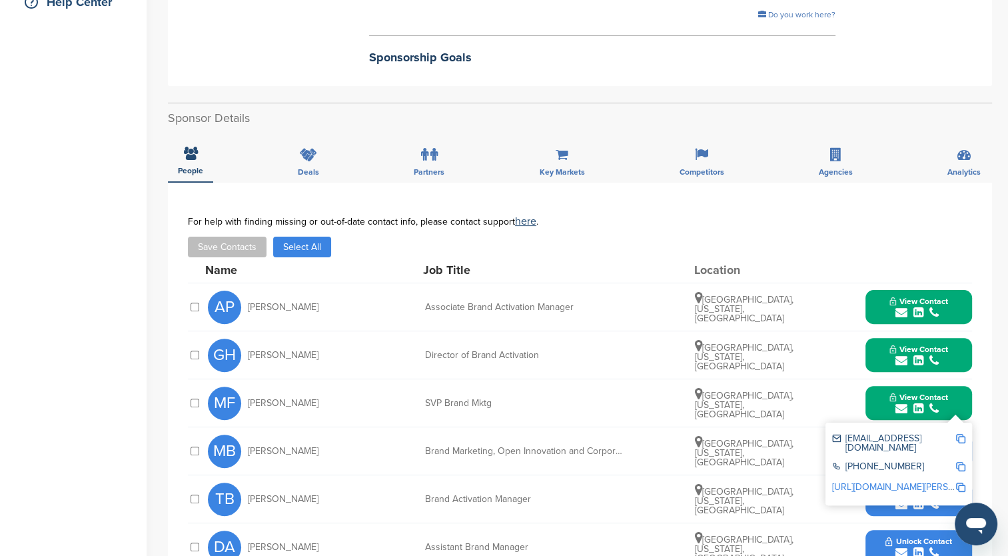
click at [888, 355] on button "View Contact" at bounding box center [919, 355] width 91 height 40
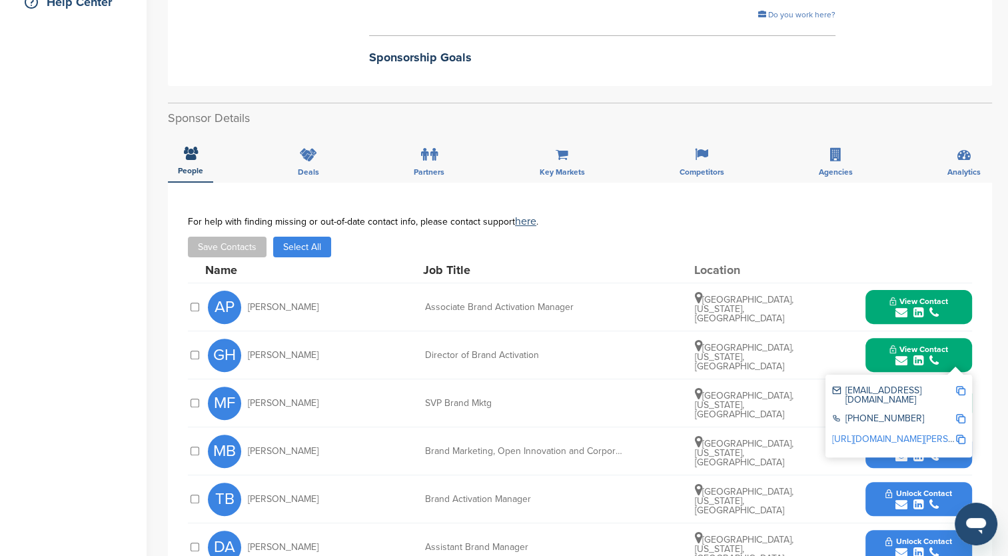
click at [870, 433] on link "https://www.linkedin.com/in/garett-heitman-b741271" at bounding box center [913, 438] width 163 height 11
click at [874, 455] on button "Unlock Contact" at bounding box center [919, 451] width 98 height 40
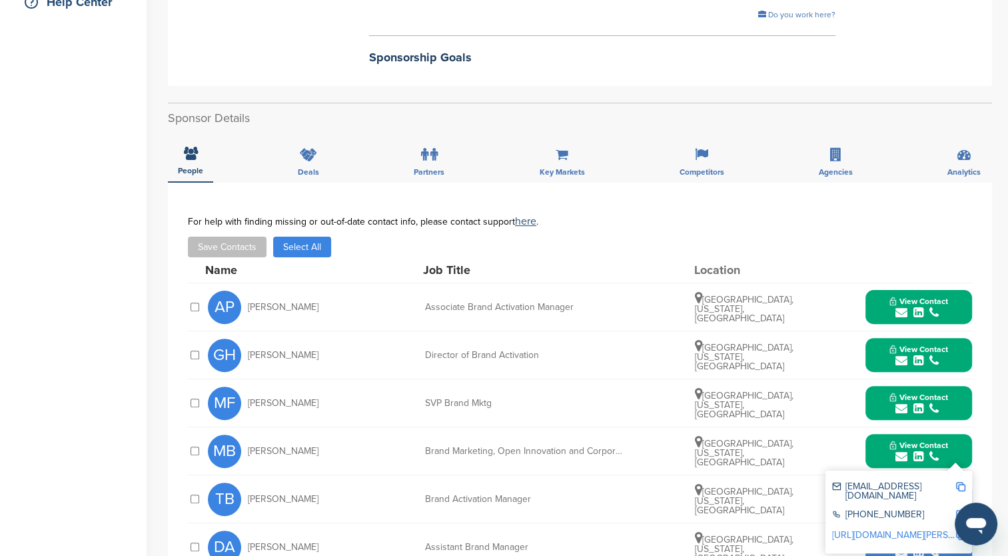
click at [914, 529] on link "http://www.linkedin.com/in/mirek-boruta-0b78281" at bounding box center [913, 534] width 163 height 11
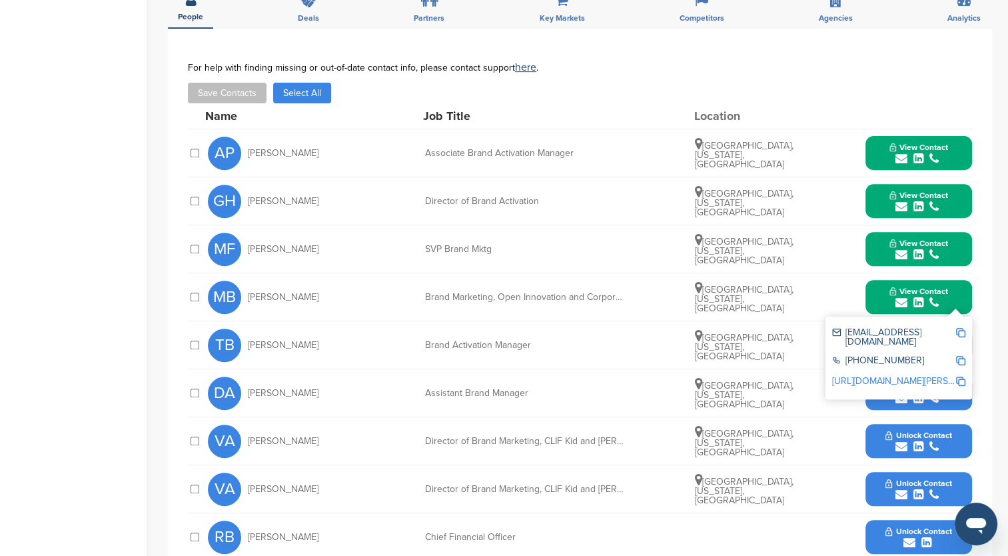
scroll to position [533, 0]
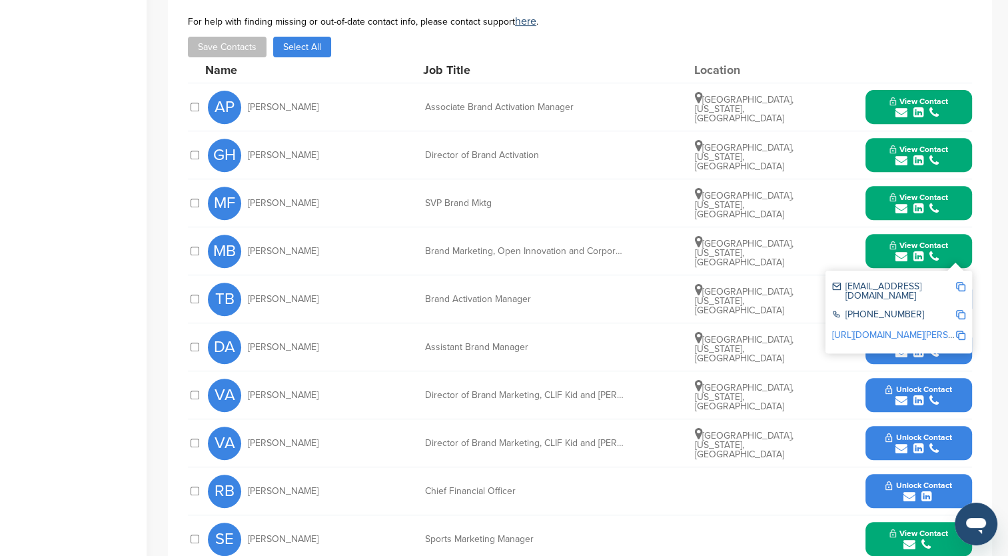
click at [886, 389] on span "Unlock Contact" at bounding box center [919, 389] width 66 height 9
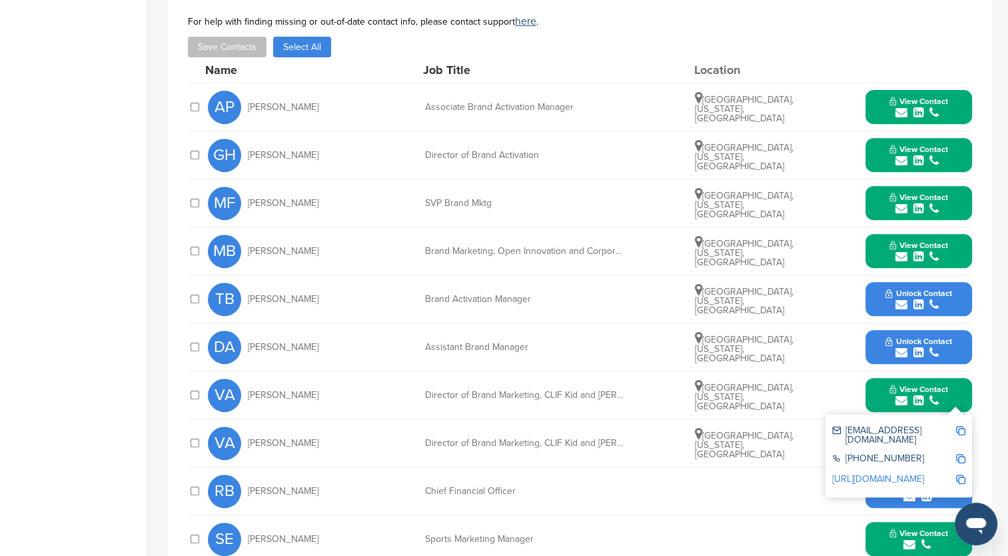
click at [905, 473] on link "http://www.linkedin.com/in/vvanarkel" at bounding box center [878, 478] width 92 height 11
click at [962, 430] on img at bounding box center [960, 430] width 9 height 9
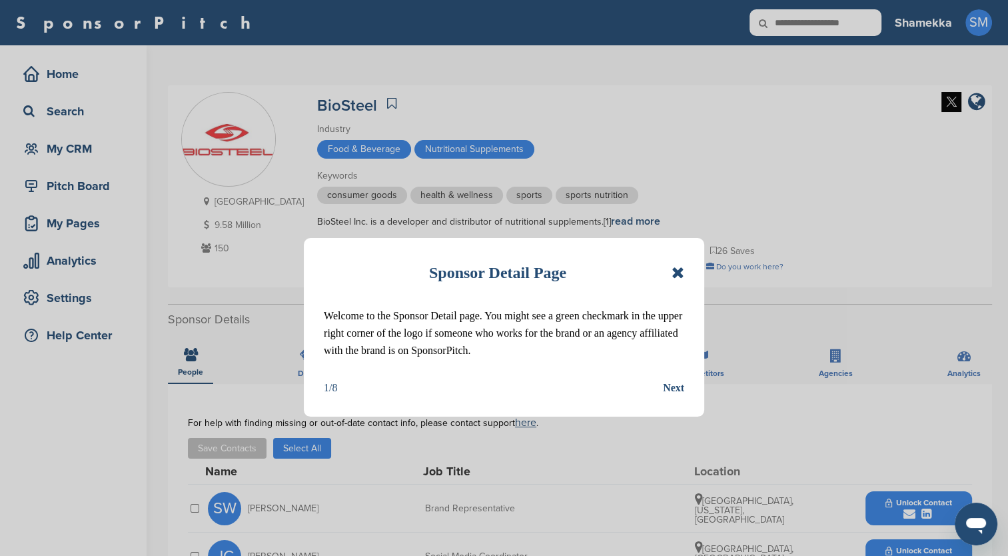
click at [679, 276] on icon at bounding box center [678, 273] width 13 height 16
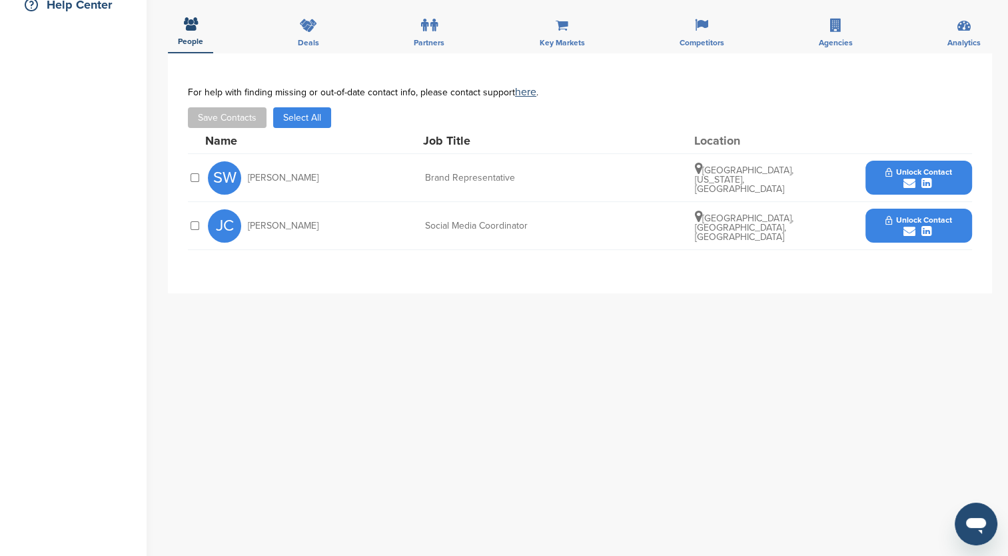
scroll to position [333, 0]
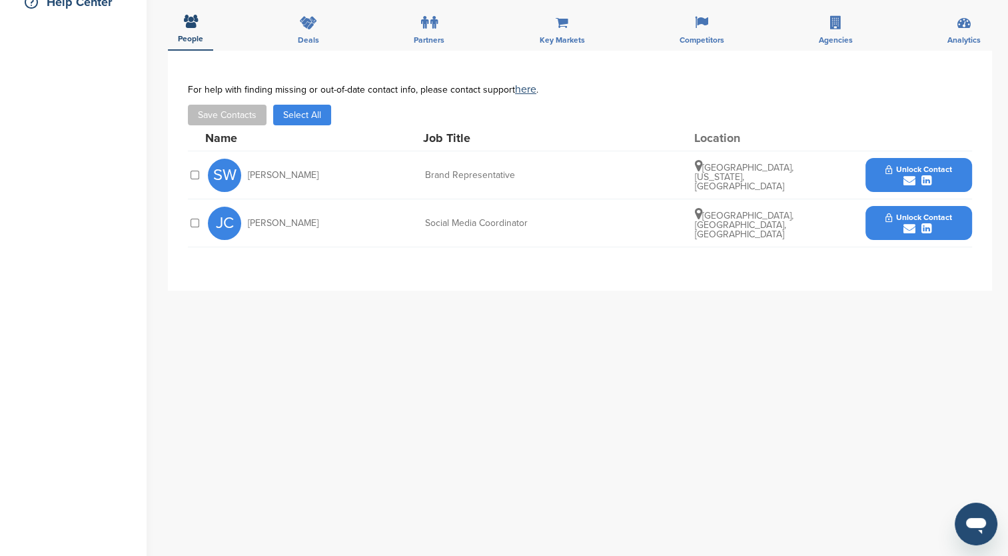
click at [936, 173] on button "Unlock Contact" at bounding box center [919, 175] width 98 height 40
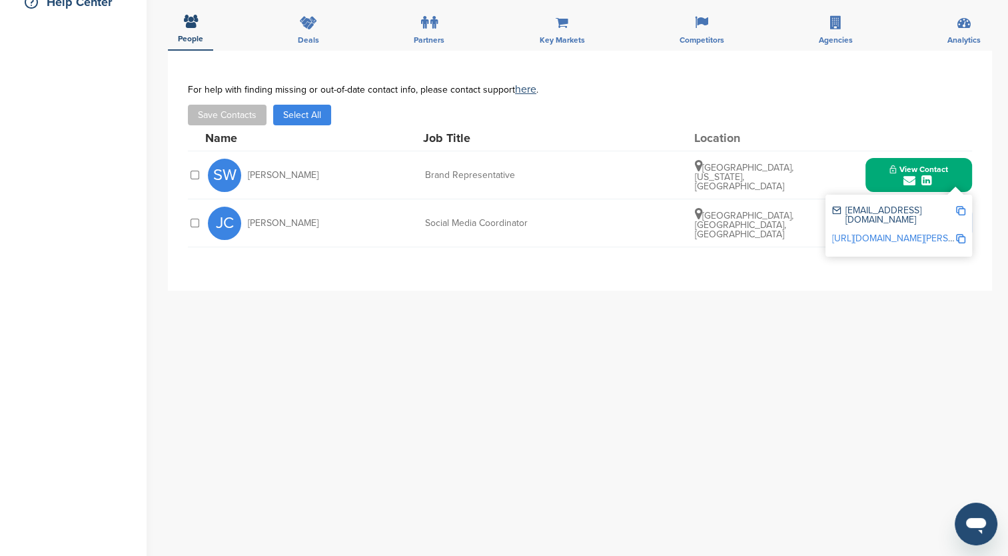
click at [890, 233] on link "http://www.linkedin.com/in/scott-williams-b7762a223" at bounding box center [913, 238] width 163 height 11
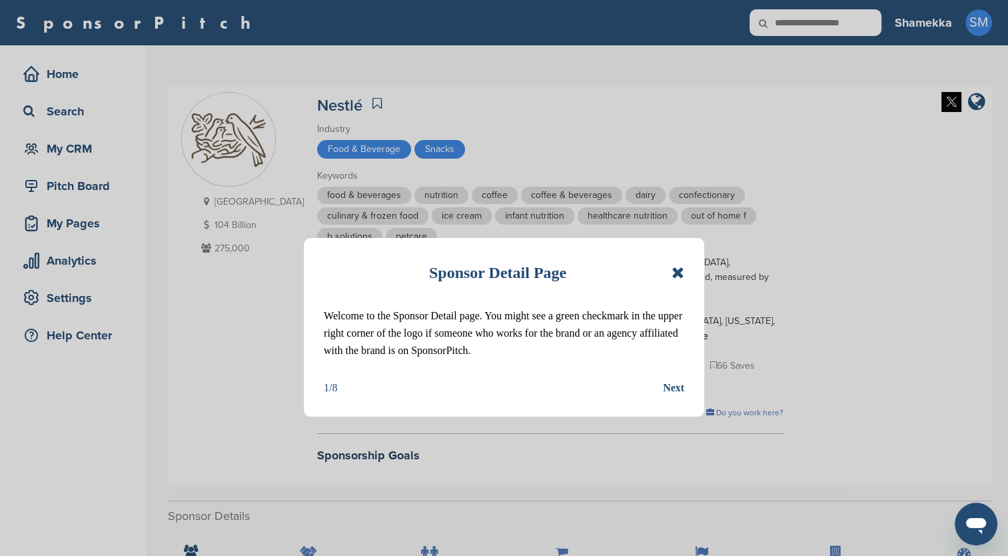
click at [671, 265] on div "Sponsor Detail Page" at bounding box center [504, 272] width 361 height 29
click at [674, 270] on icon at bounding box center [678, 273] width 13 height 16
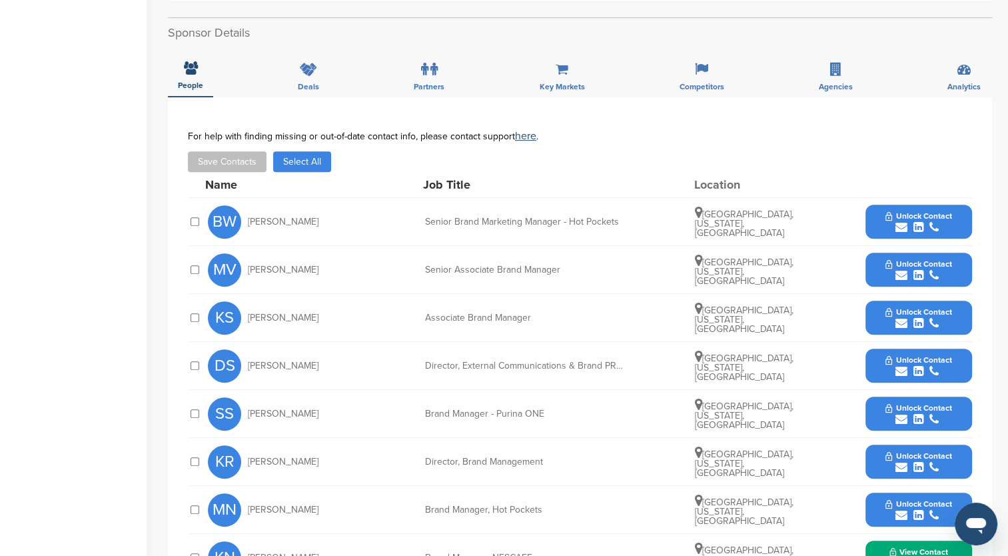
scroll to position [533, 0]
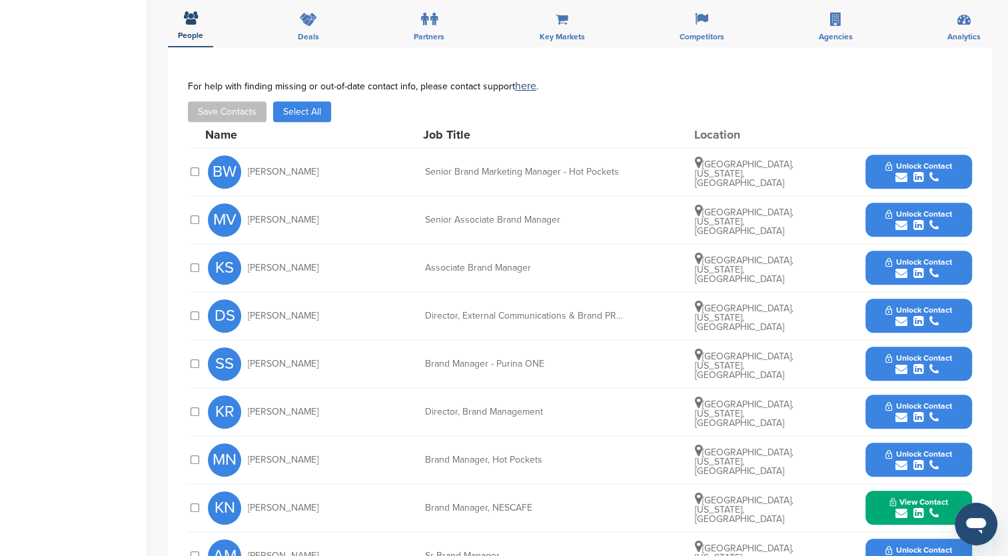
click at [876, 152] on button "Unlock Contact" at bounding box center [919, 172] width 98 height 40
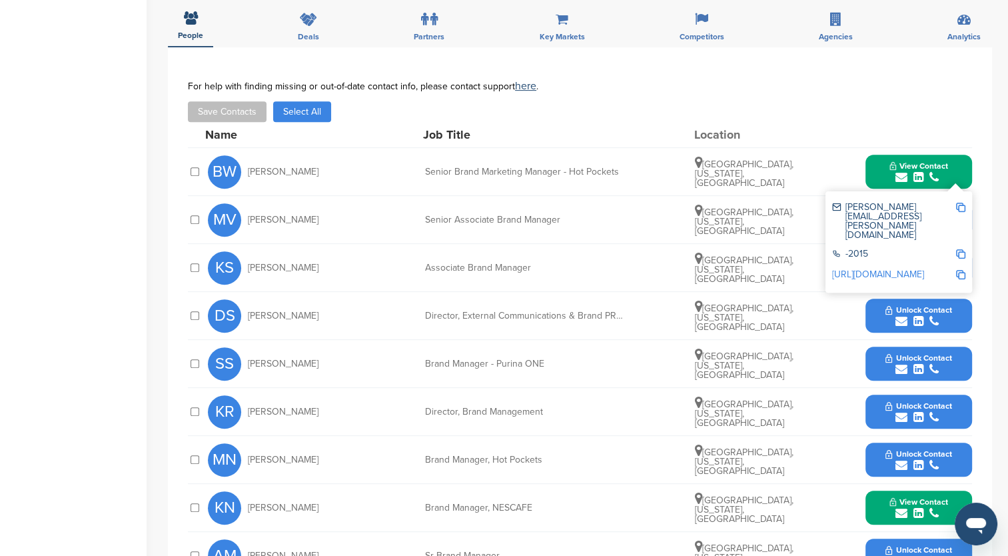
click at [900, 269] on link "[URL][DOMAIN_NAME]" at bounding box center [878, 274] width 92 height 11
click at [957, 203] on img at bounding box center [960, 207] width 9 height 9
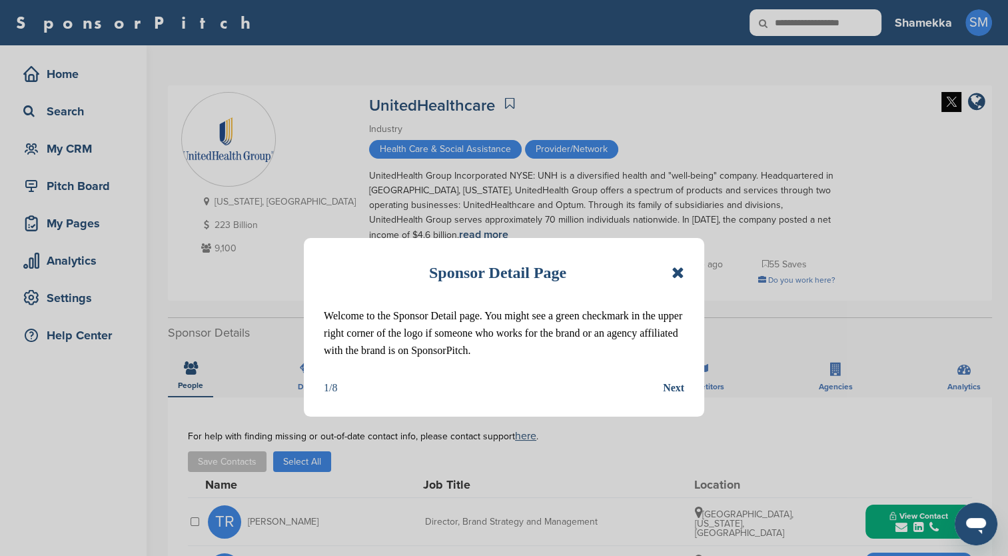
click at [677, 274] on icon at bounding box center [678, 273] width 13 height 16
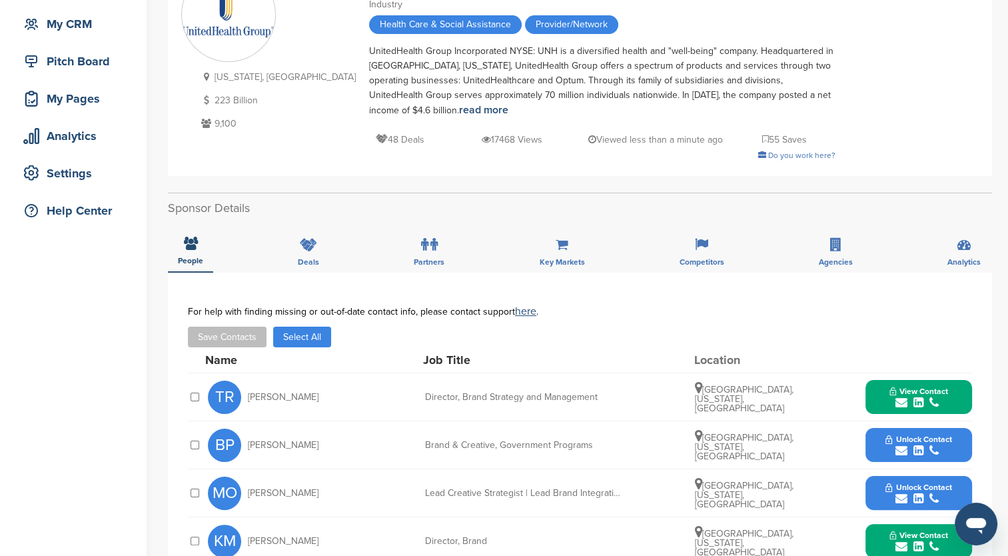
scroll to position [133, 0]
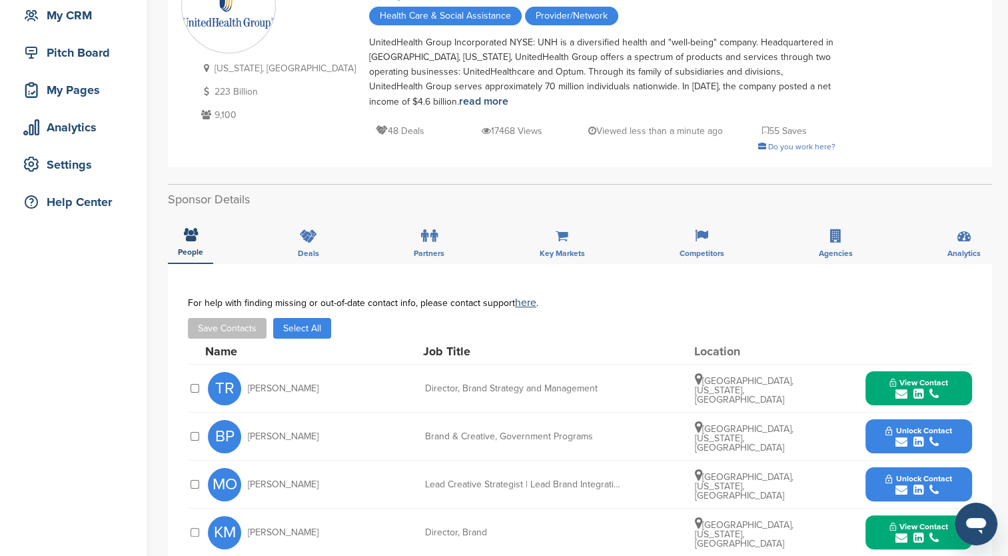
click at [880, 379] on button "View Contact" at bounding box center [919, 389] width 91 height 40
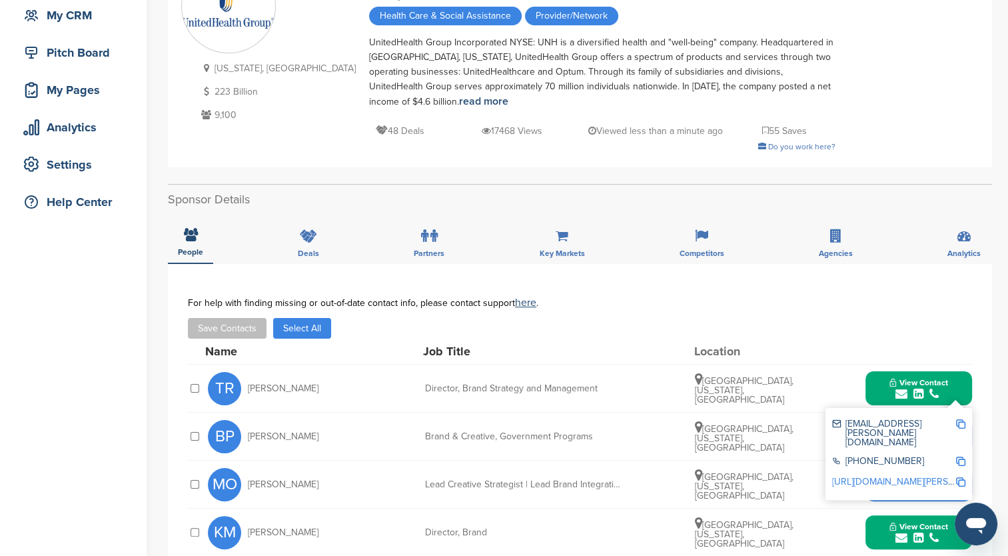
click at [888, 476] on link "http://www.linkedin.com/in/tesa-raymond-b705955" at bounding box center [913, 481] width 163 height 11
click at [960, 423] on img at bounding box center [960, 423] width 9 height 9
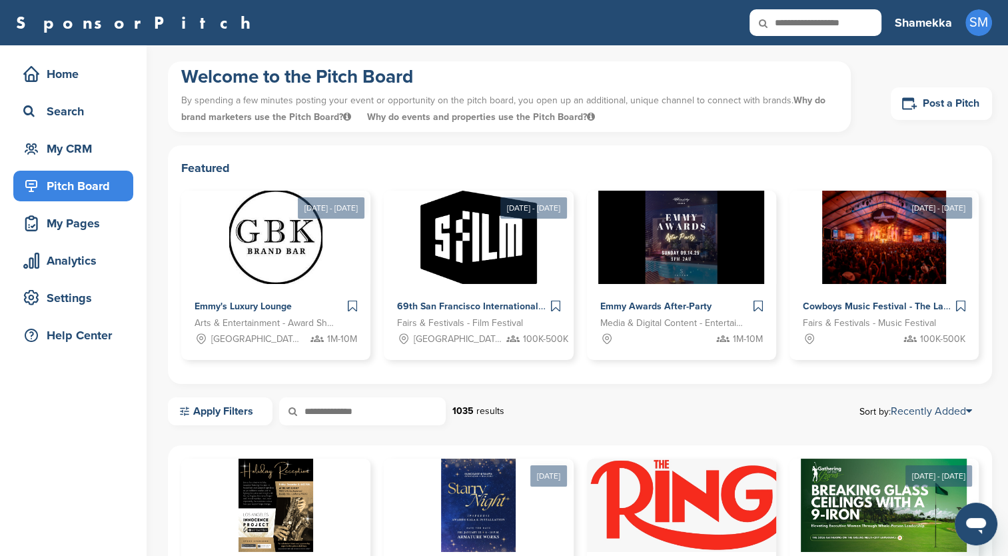
click at [47, 143] on div "My CRM" at bounding box center [76, 149] width 113 height 24
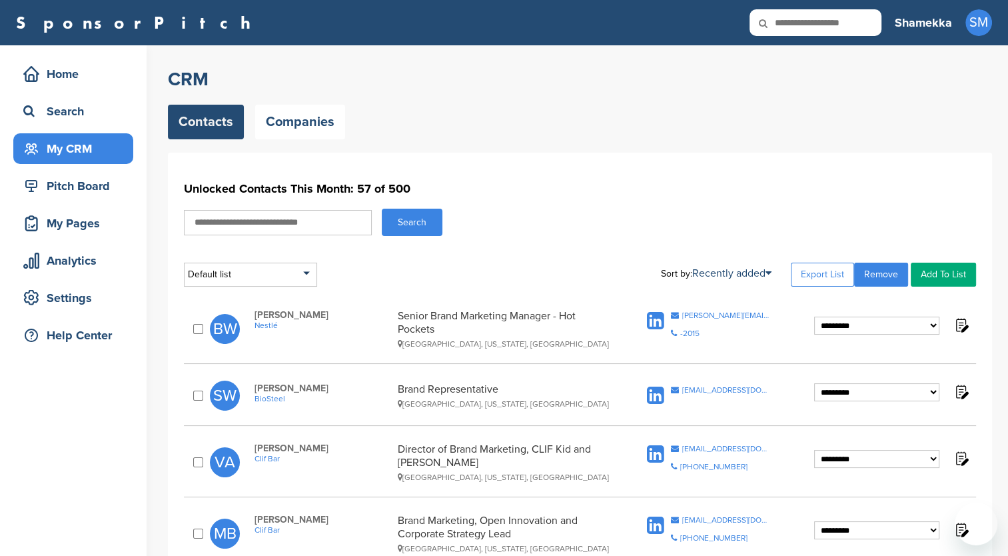
click at [51, 115] on div "Search" at bounding box center [76, 111] width 113 height 24
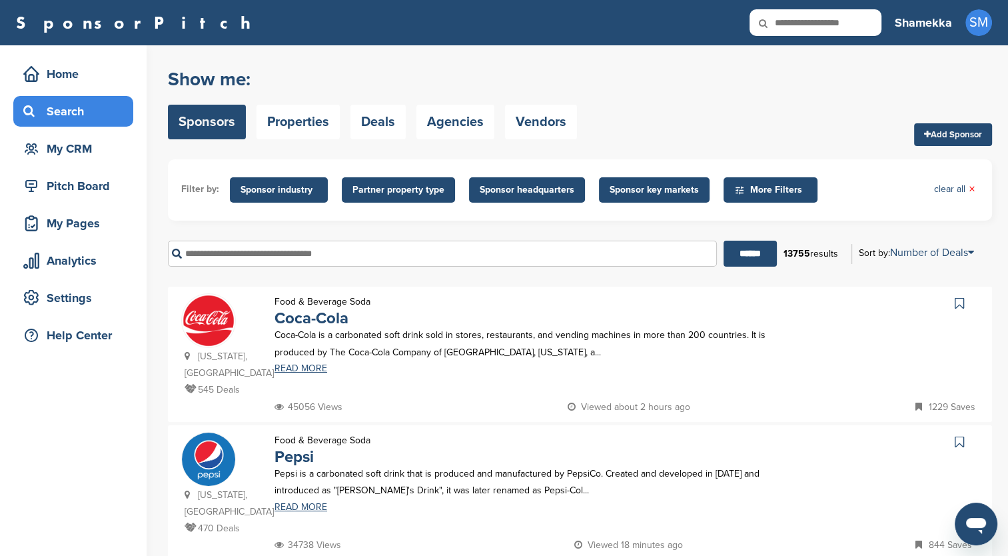
click at [344, 253] on input "text" at bounding box center [442, 254] width 549 height 26
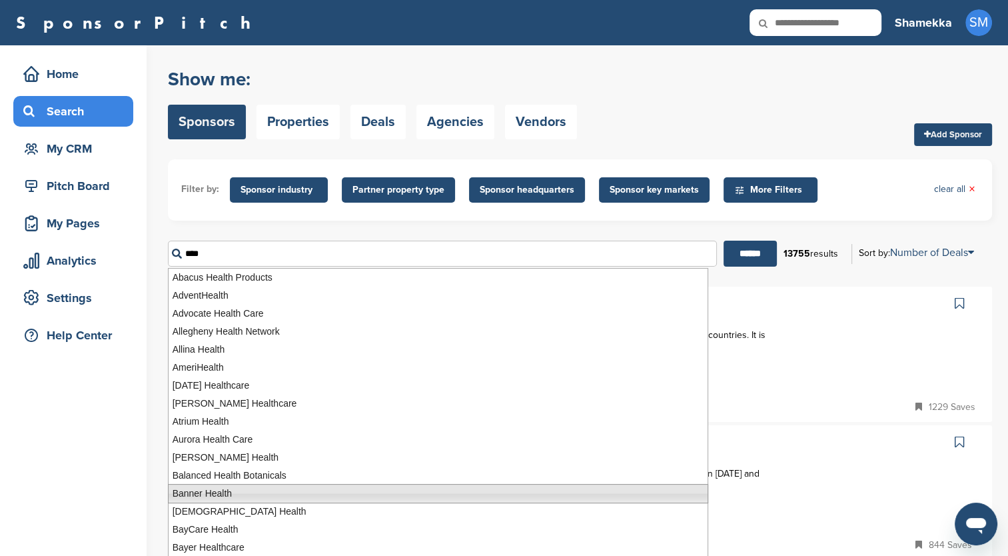
click at [208, 493] on li "Banner Health" at bounding box center [438, 493] width 541 height 19
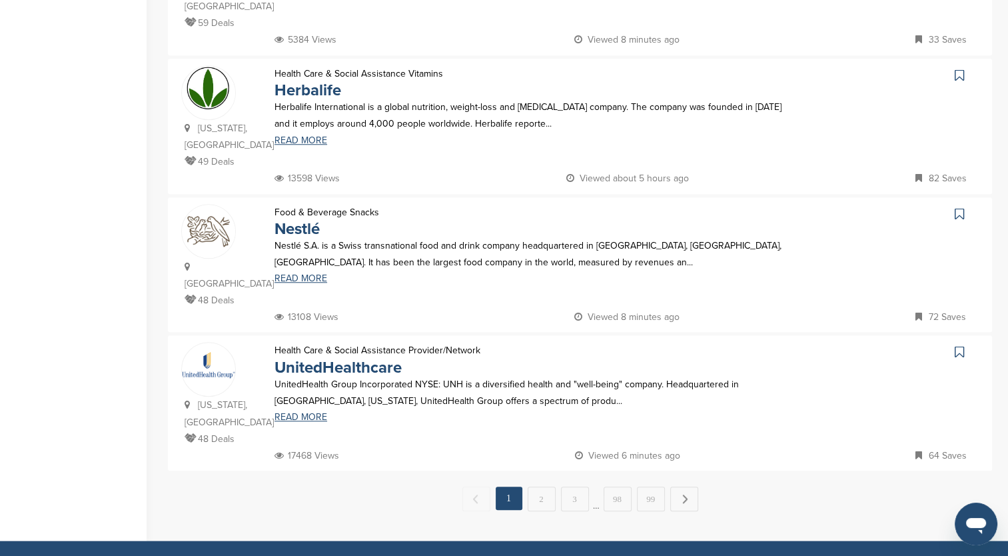
scroll to position [1200, 0]
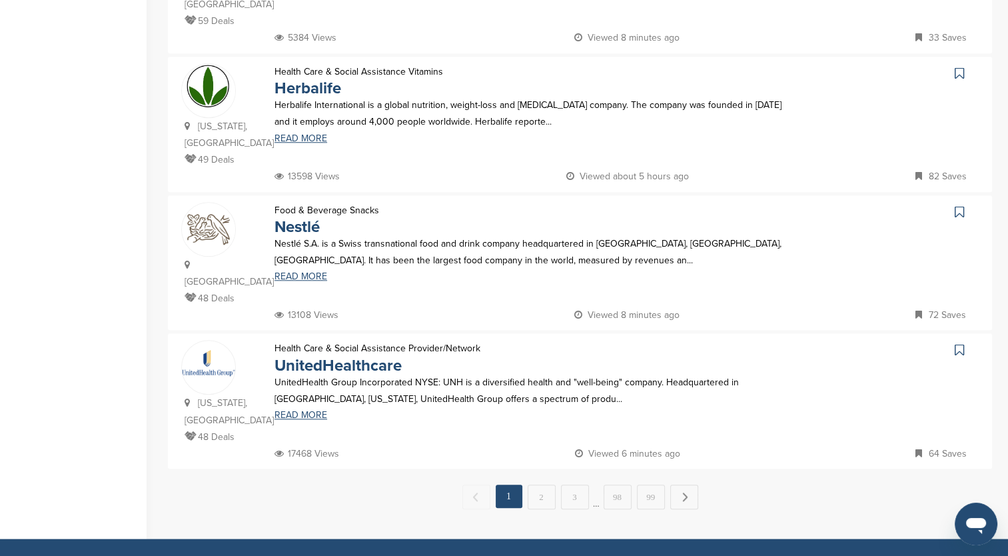
click at [547, 485] on link "2" at bounding box center [542, 497] width 28 height 25
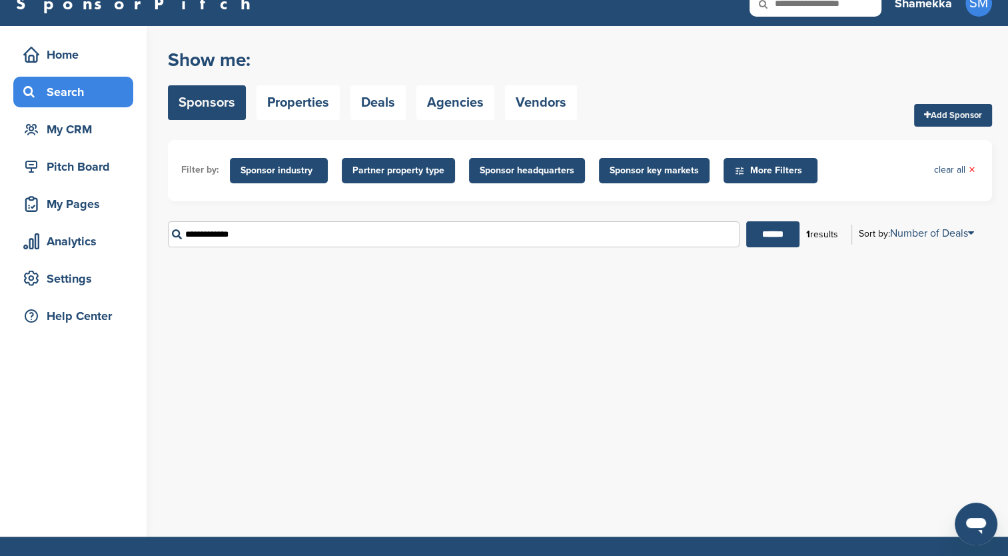
scroll to position [0, 0]
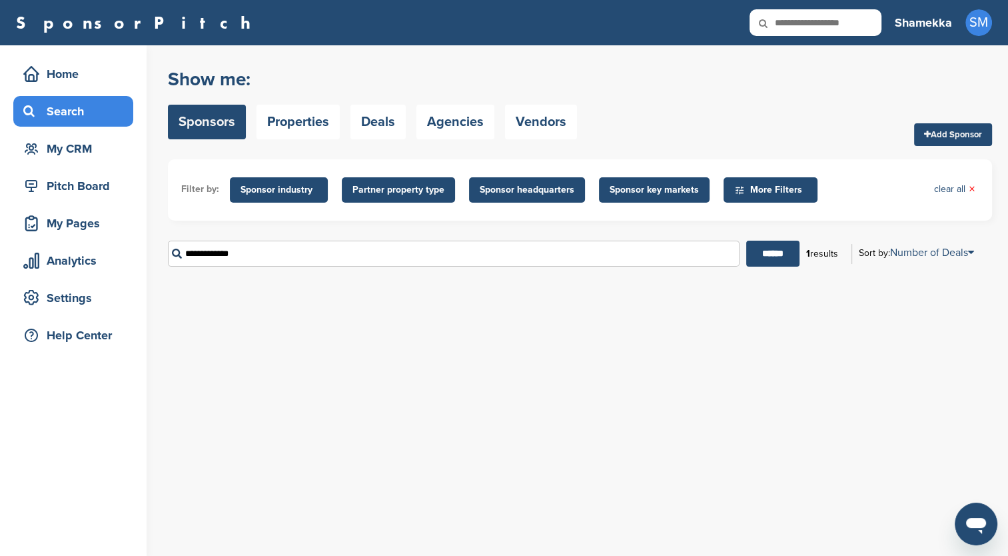
drag, startPoint x: 261, startPoint y: 260, endPoint x: 142, endPoint y: 252, distance: 119.6
click at [142, 252] on div "Home Search My CRM Pitch Board My Pages Analytics Settings Help Center You have…" at bounding box center [504, 300] width 1008 height 511
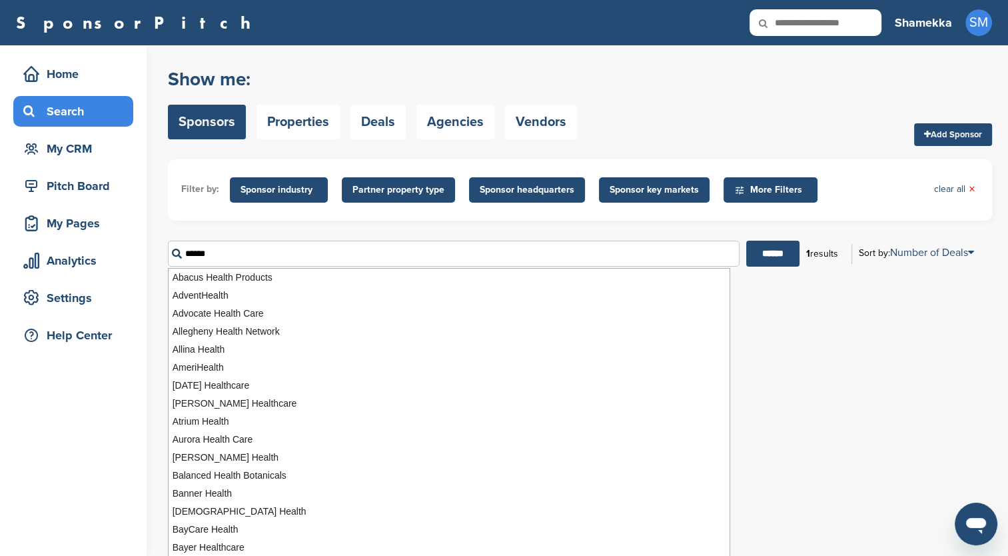
type input "******"
click at [775, 249] on input "******" at bounding box center [772, 254] width 53 height 26
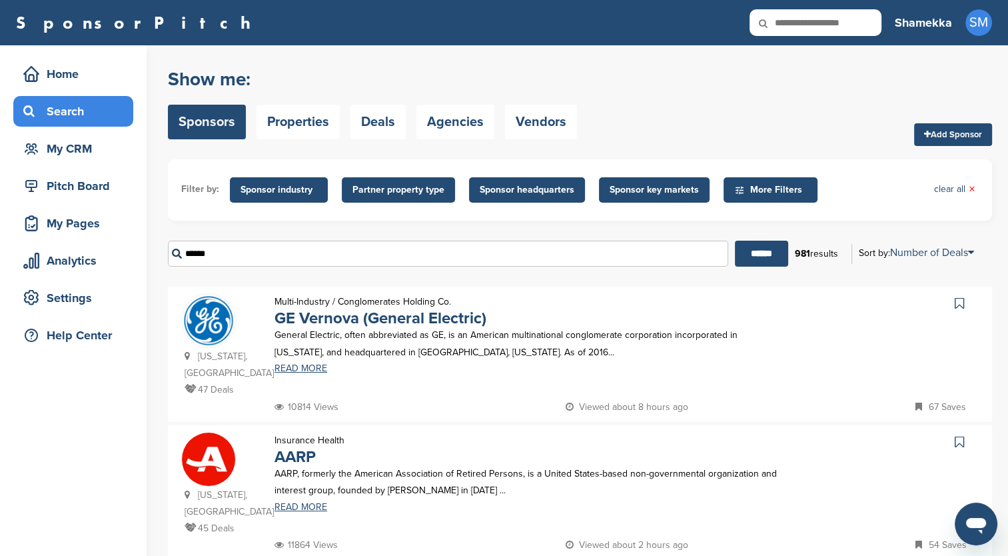
click at [334, 324] on link "GE Vernova (General Electric)" at bounding box center [381, 318] width 212 height 19
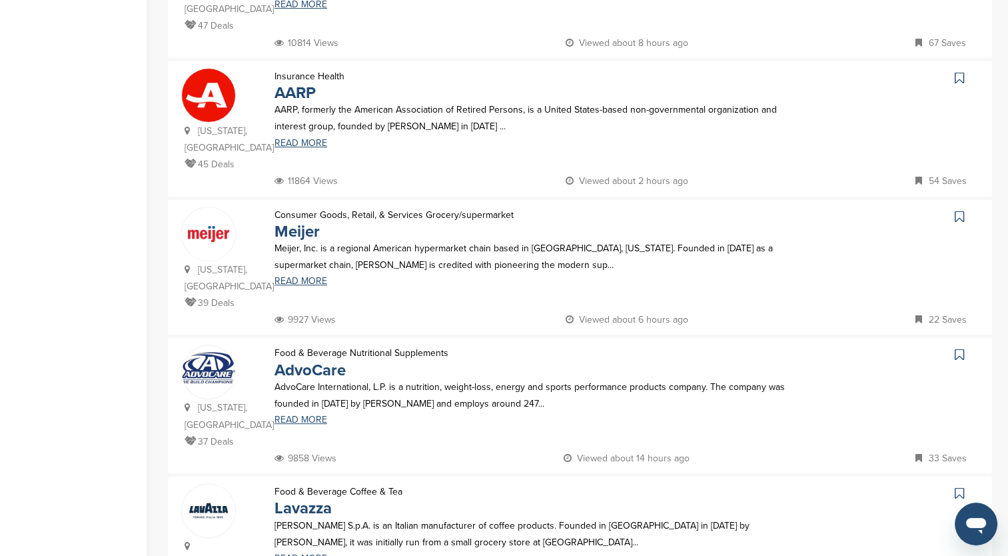
scroll to position [400, 0]
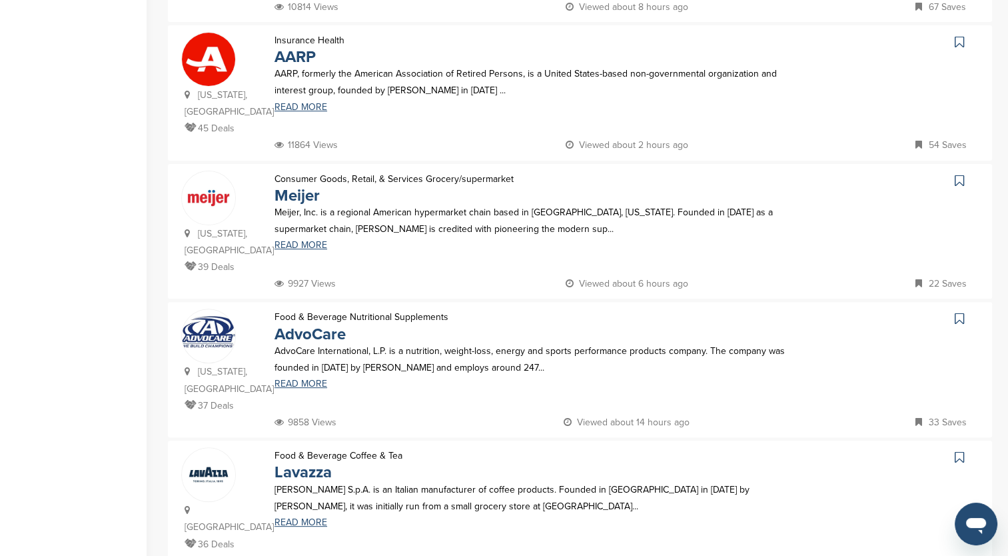
click at [288, 463] on link "Lavazza" at bounding box center [303, 472] width 57 height 19
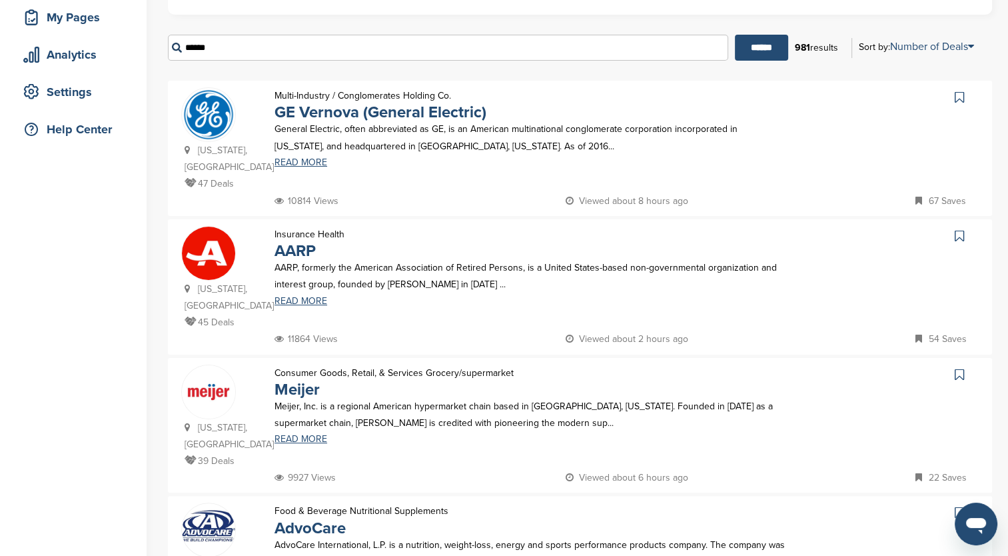
scroll to position [200, 0]
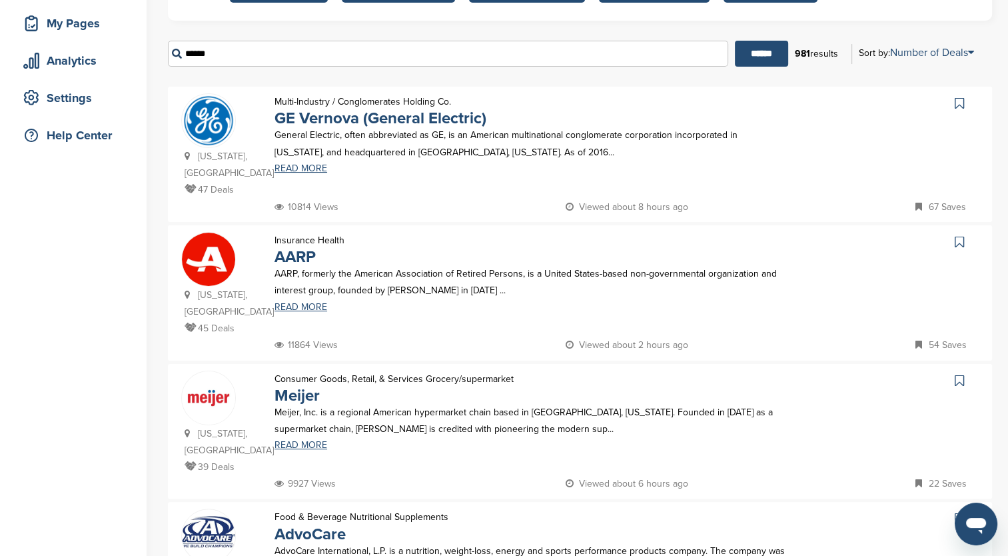
click at [414, 134] on p "General Electric, often abbreviated as GE, is an American multinational conglom…" at bounding box center [531, 143] width 512 height 33
click at [269, 115] on div "Multi-Industry / Conglomerates Holding Co. GE Vernova (General Electric)" at bounding box center [380, 109] width 239 height 33
click at [211, 119] on img at bounding box center [208, 120] width 53 height 53
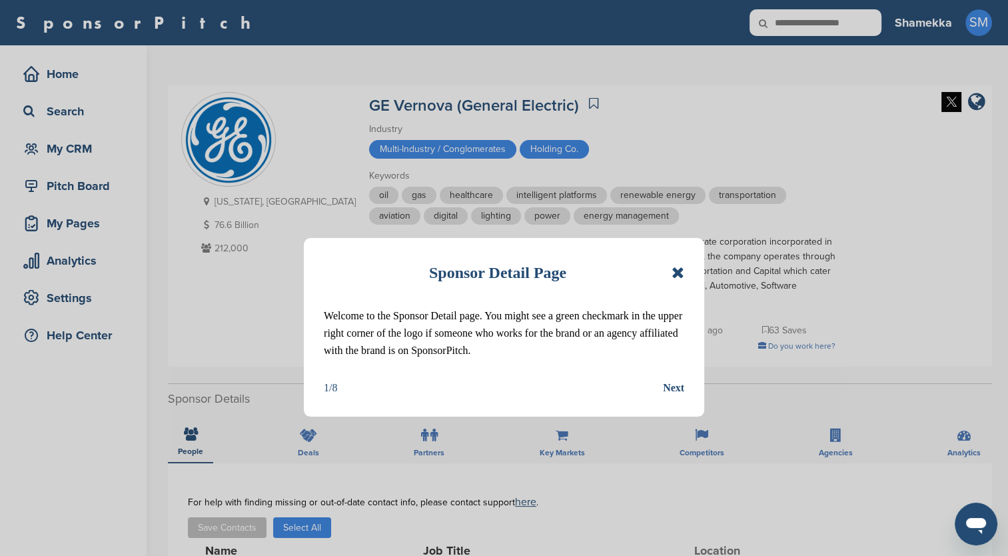
click at [678, 276] on icon at bounding box center [678, 273] width 13 height 16
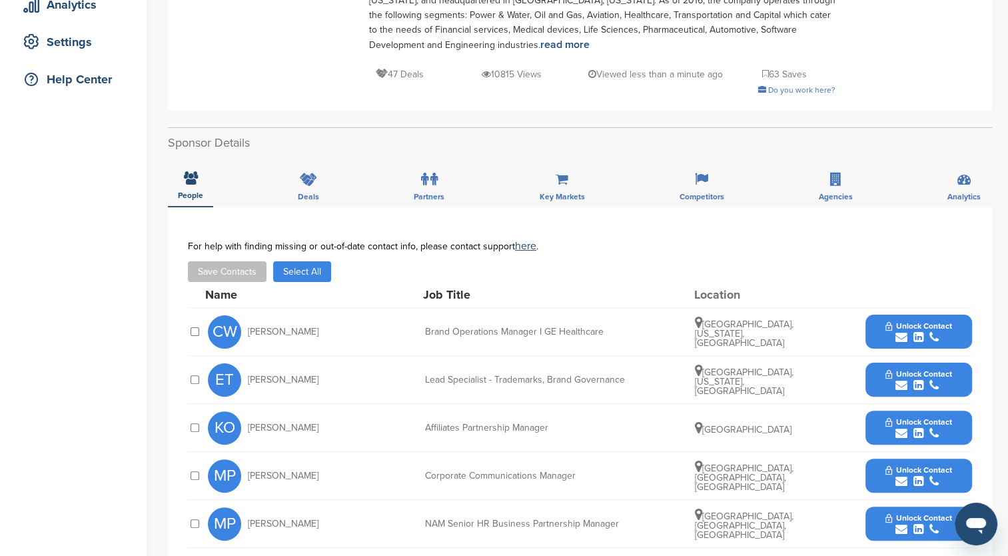
scroll to position [267, 0]
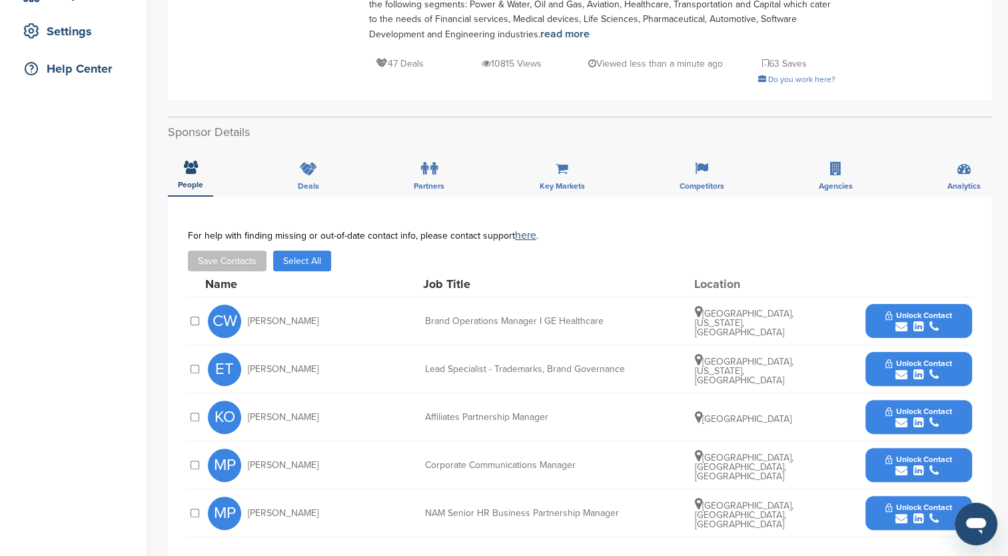
click at [891, 311] on span "Unlock Contact" at bounding box center [919, 315] width 66 height 9
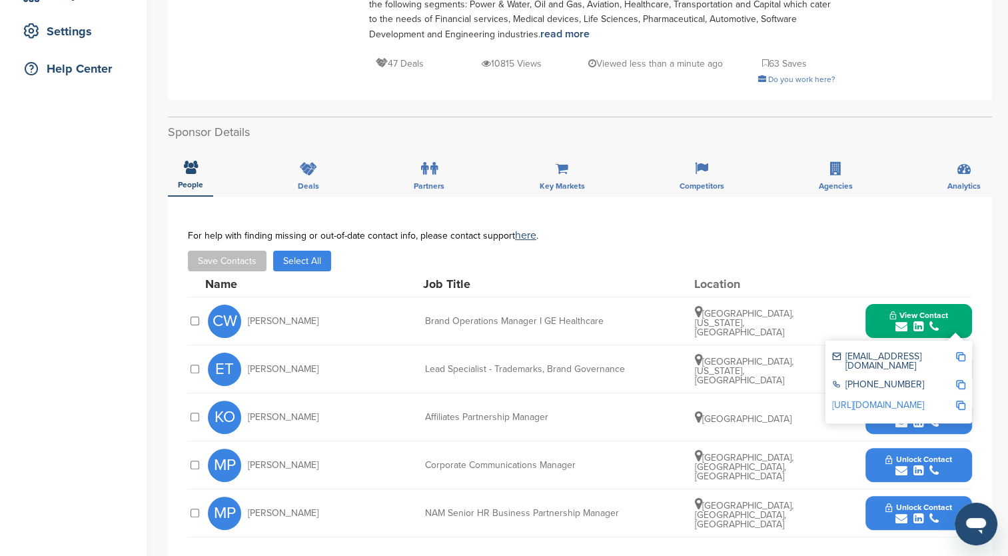
click at [893, 399] on link "[URL][DOMAIN_NAME]" at bounding box center [878, 404] width 92 height 11
click at [960, 355] on img at bounding box center [960, 356] width 9 height 9
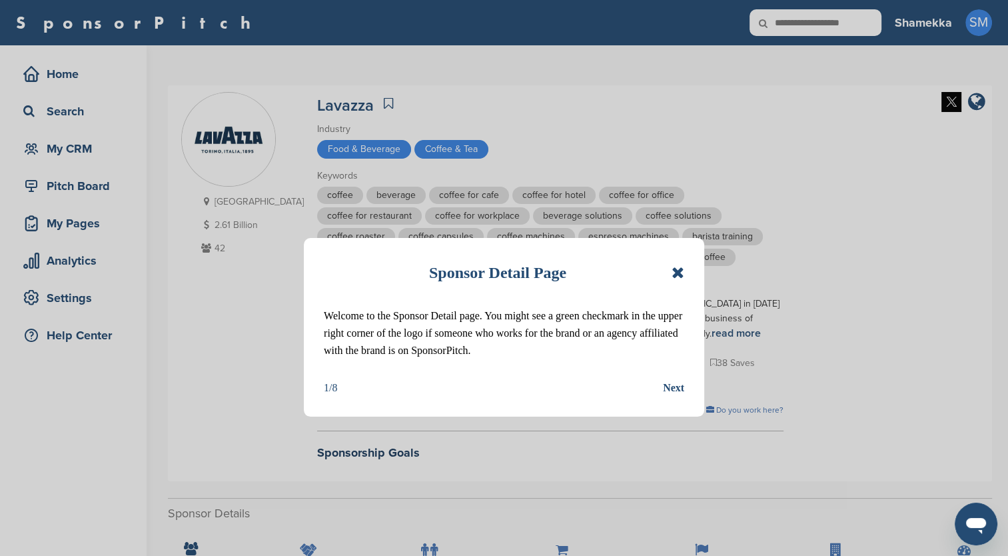
click at [680, 272] on icon at bounding box center [678, 273] width 13 height 16
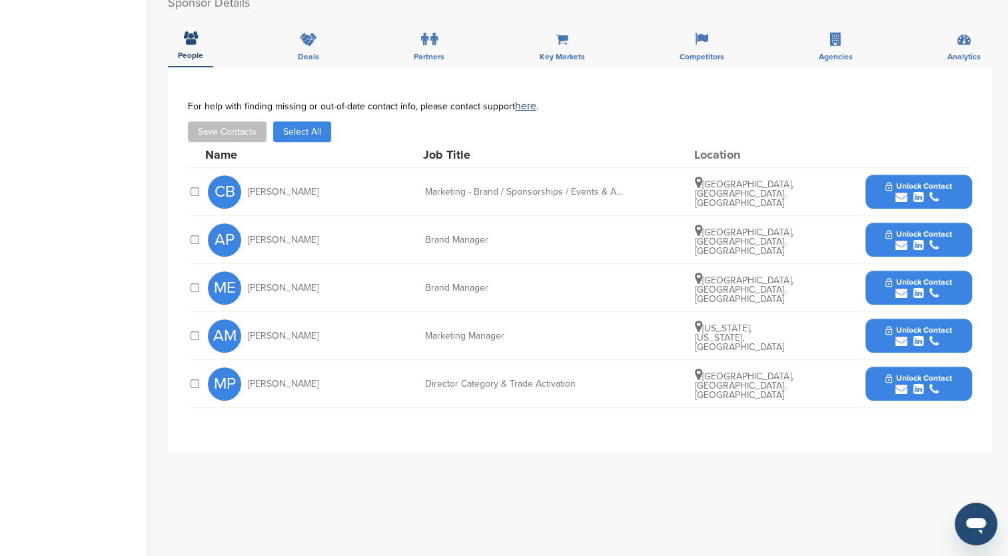
scroll to position [533, 0]
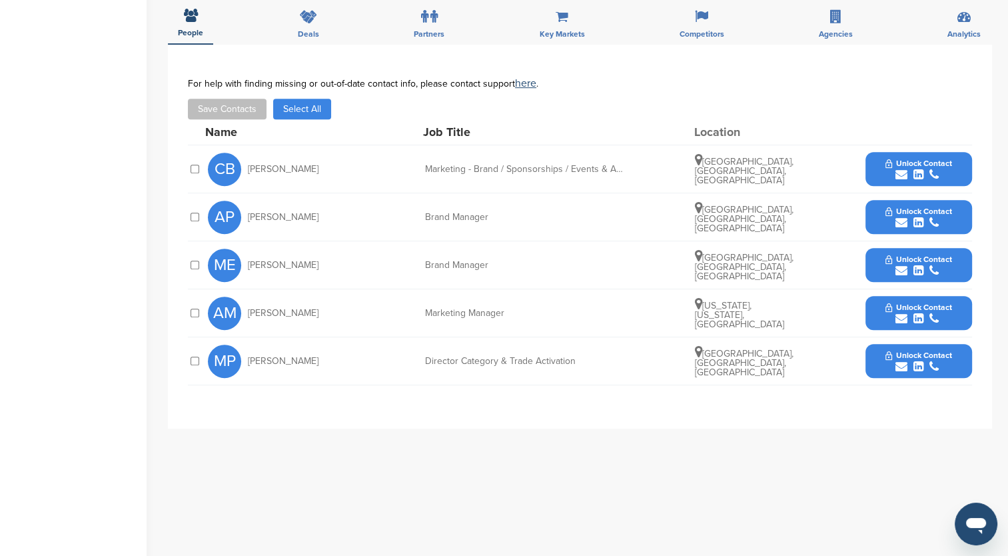
click at [880, 303] on button "Unlock Contact" at bounding box center [919, 313] width 98 height 40
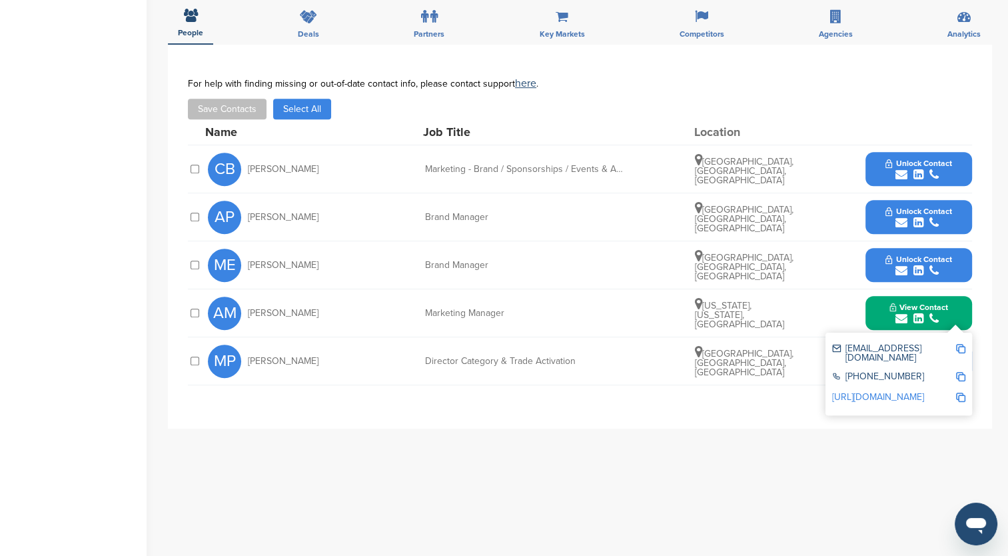
click at [898, 391] on link "[URL][DOMAIN_NAME]" at bounding box center [878, 396] width 92 height 11
click at [964, 347] on img at bounding box center [960, 348] width 9 height 9
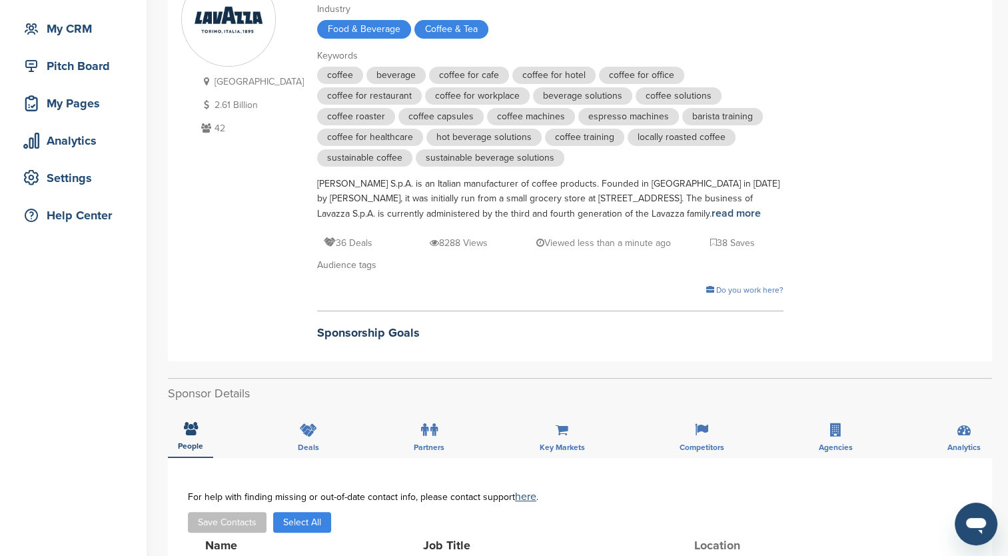
scroll to position [67, 0]
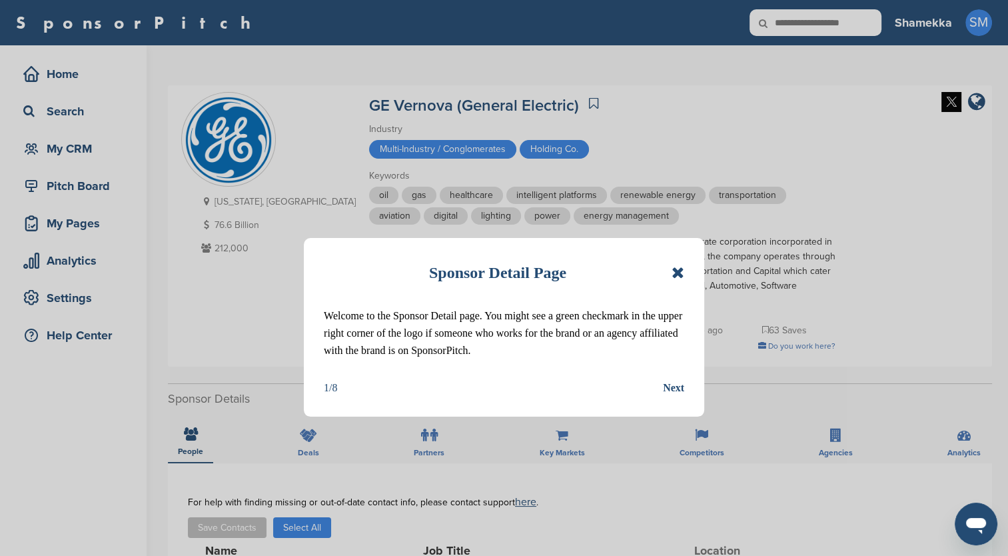
click at [673, 271] on icon at bounding box center [678, 273] width 13 height 16
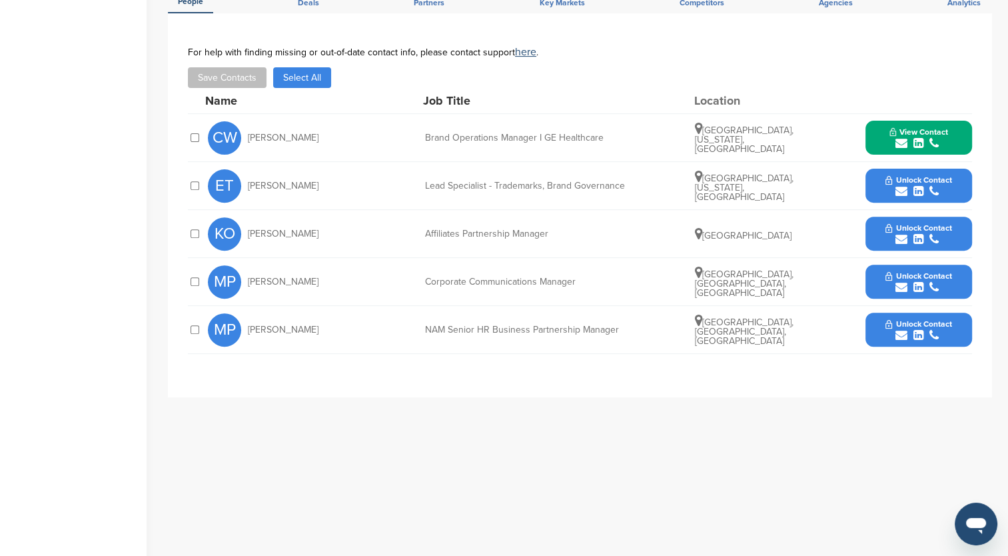
scroll to position [467, 0]
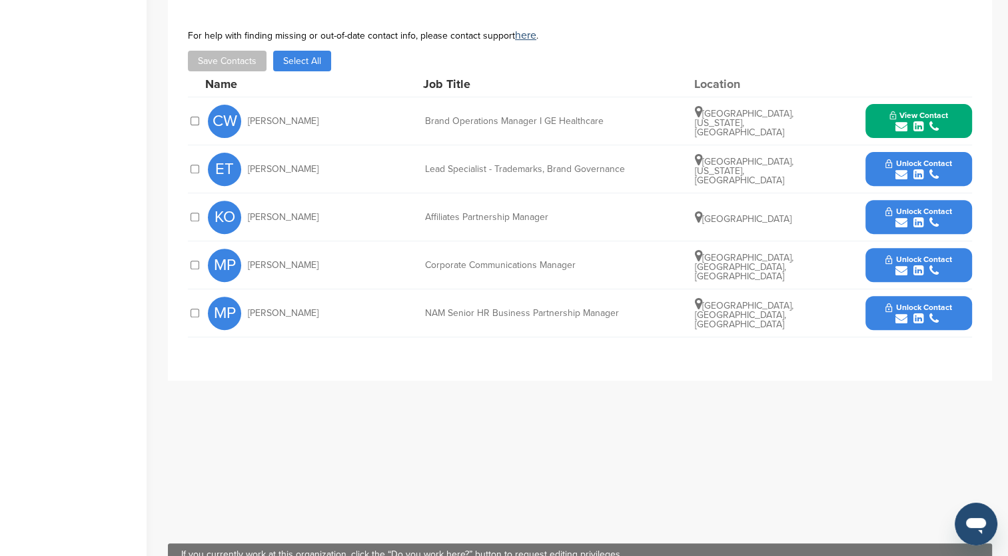
click at [906, 156] on button "Unlock Contact" at bounding box center [919, 169] width 98 height 40
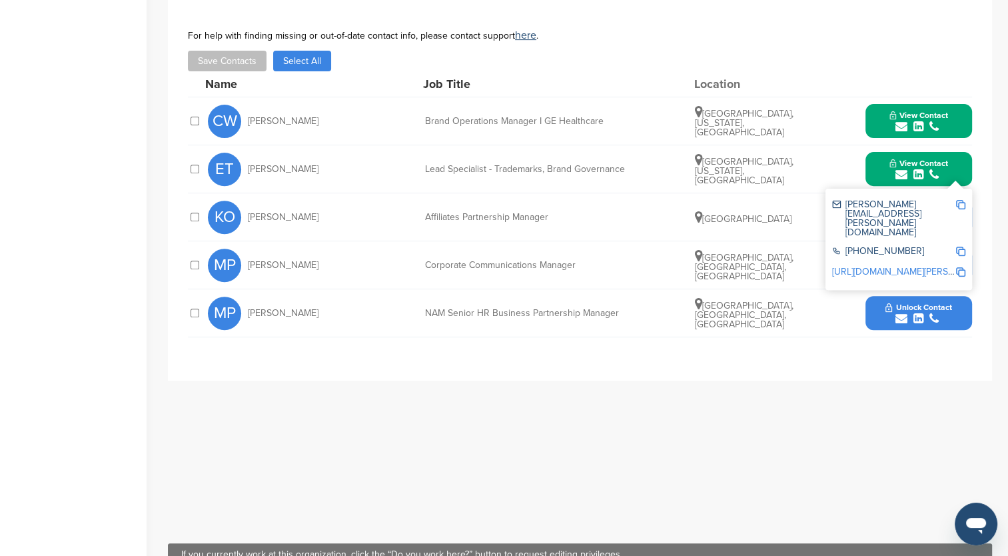
click at [962, 205] on img at bounding box center [960, 204] width 9 height 9
